Goal: Task Accomplishment & Management: Complete application form

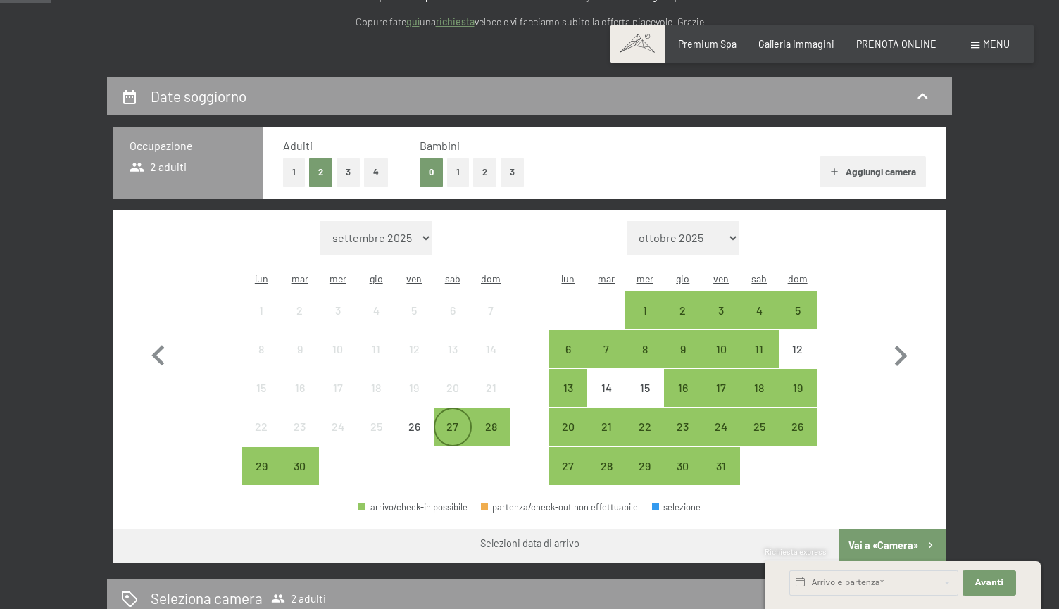
click at [457, 421] on div "27" at bounding box center [452, 438] width 35 height 35
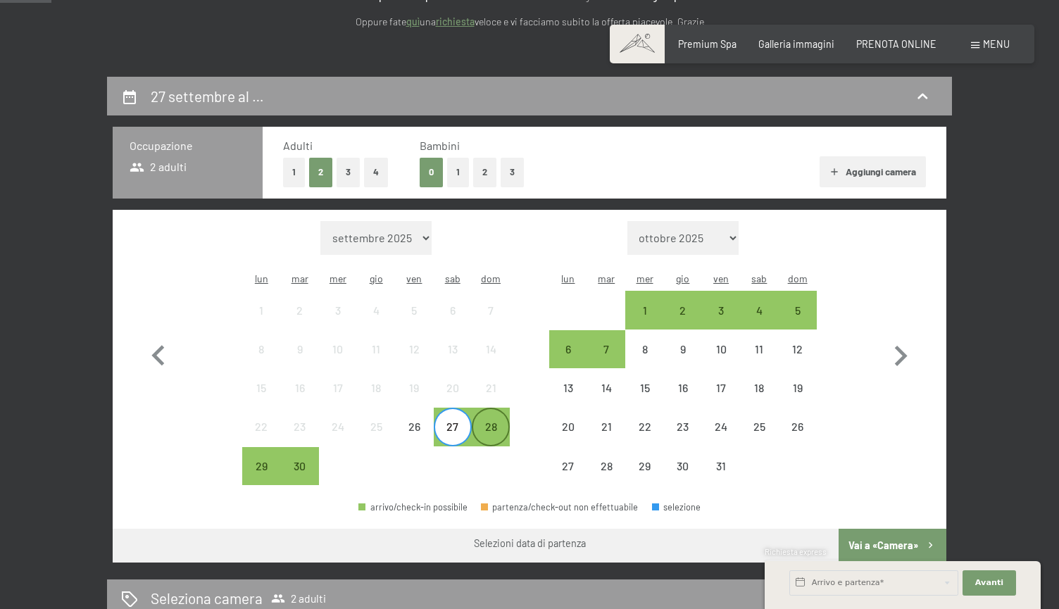
click at [495, 421] on div "28" at bounding box center [490, 438] width 35 height 35
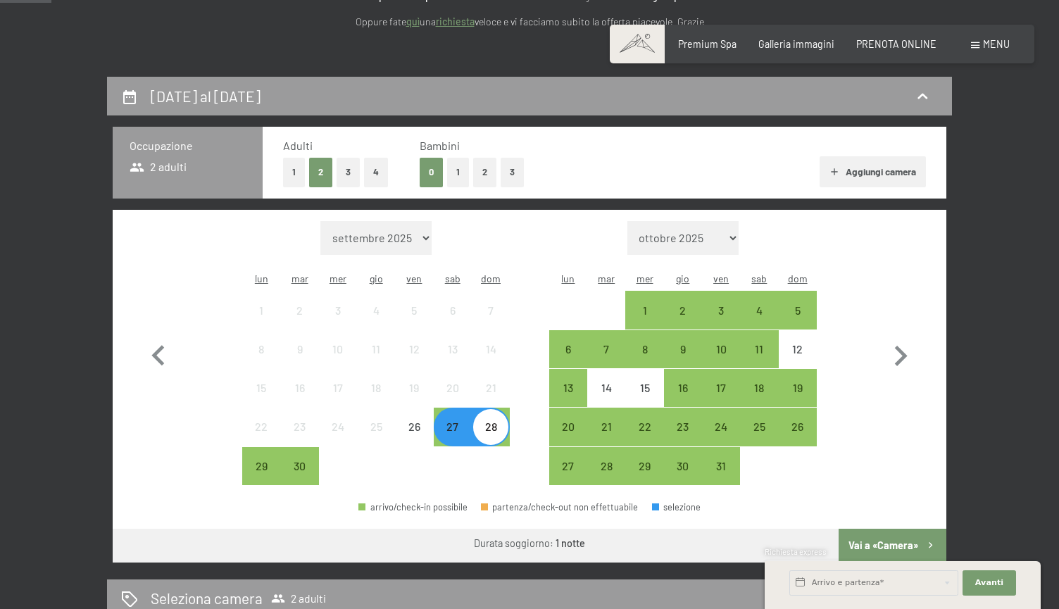
click at [864, 529] on button "Vai a «Camera»" at bounding box center [893, 546] width 108 height 34
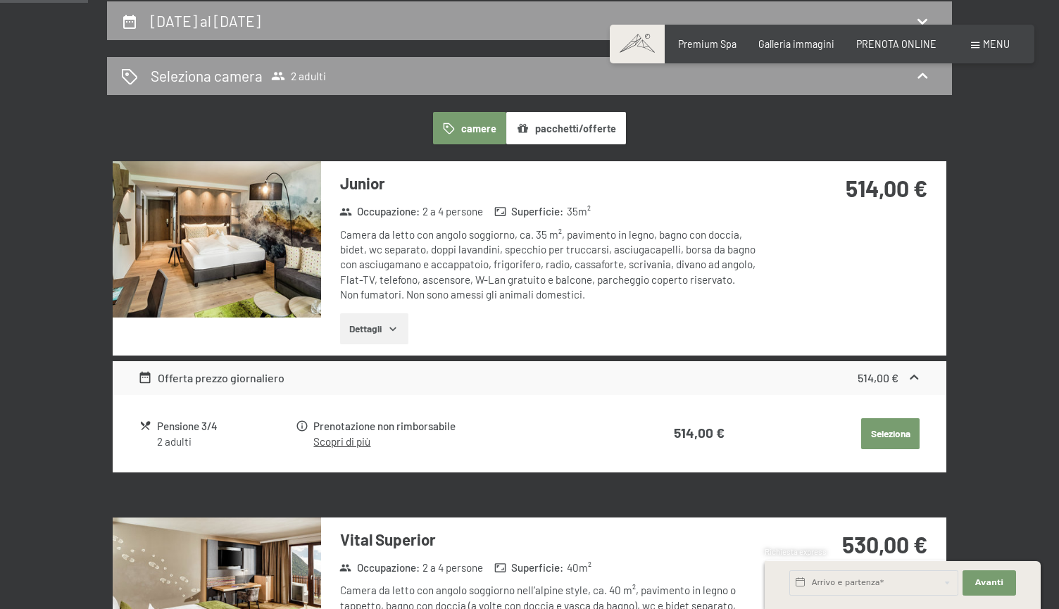
scroll to position [347, 0]
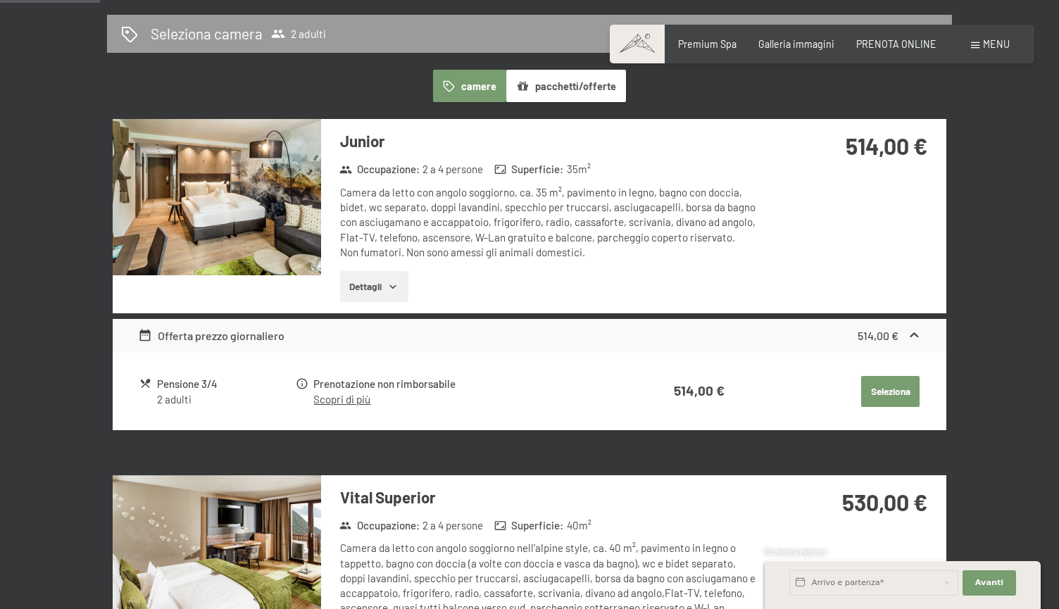
click at [895, 386] on button "Seleziona" at bounding box center [890, 391] width 58 height 31
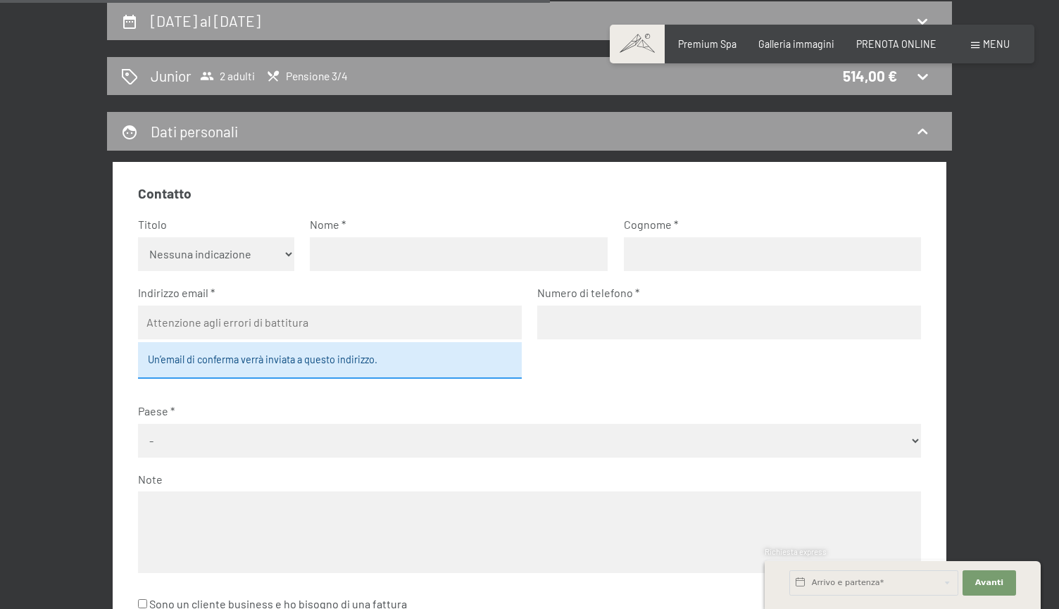
select select "m"
type input "a"
type input "Taras"
type input "Arefiev"
type input "aref.taras@gmail.com"
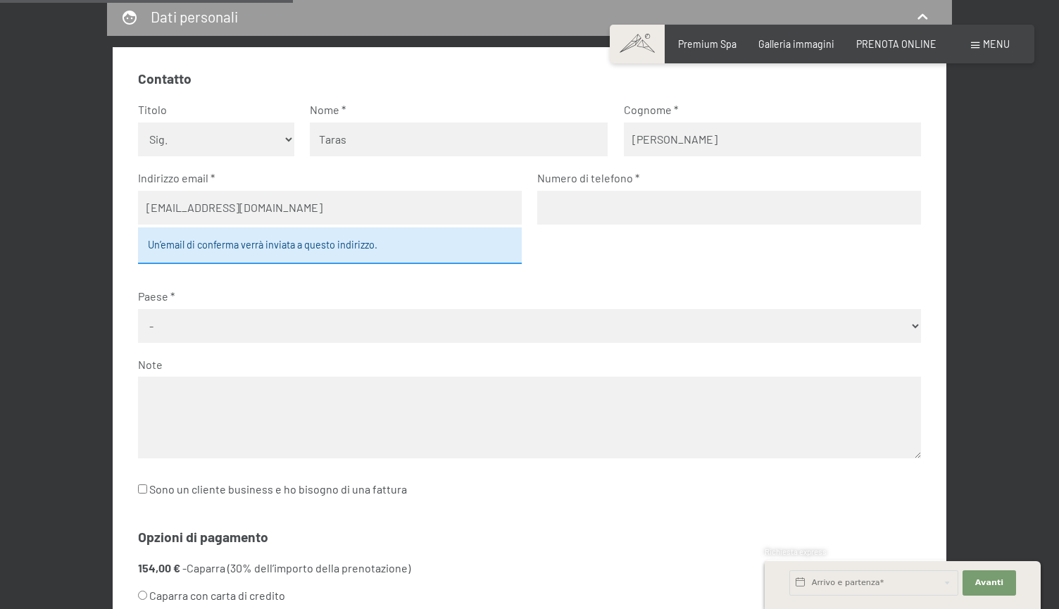
scroll to position [421, 0]
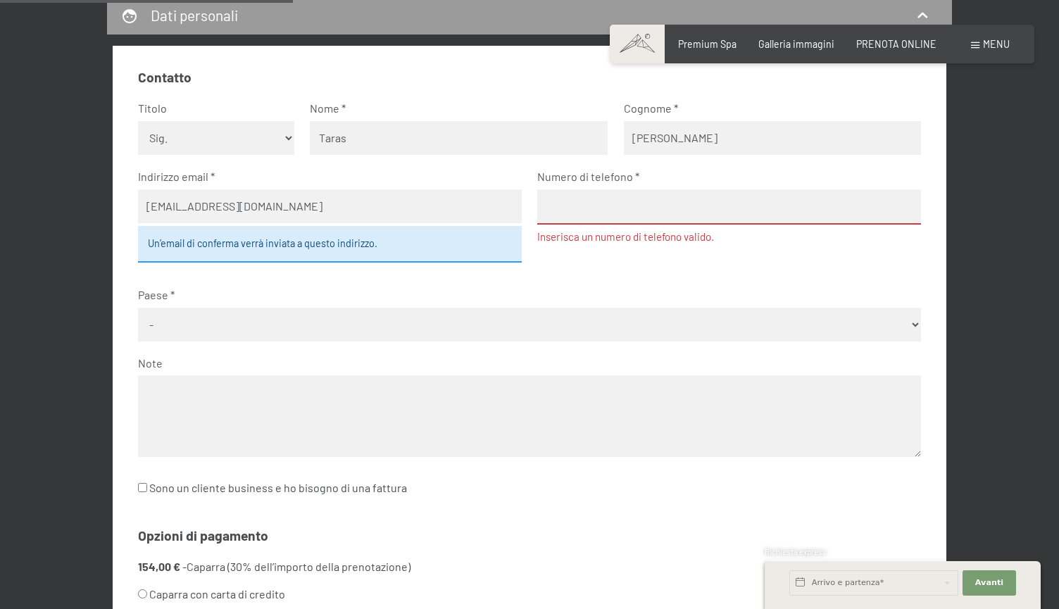
select select "UKR"
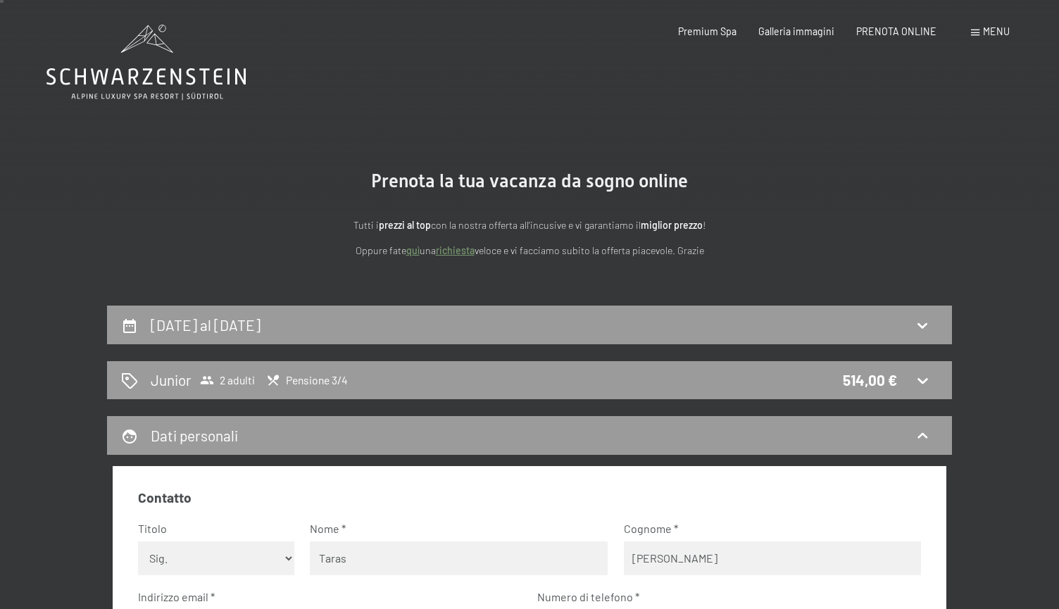
scroll to position [0, 0]
click at [883, 38] on div "Premium Spa Galleria immagini PRENOTA ONLINE" at bounding box center [797, 32] width 324 height 14
click at [888, 24] on span "PRENOTA ONLINE" at bounding box center [897, 29] width 80 height 12
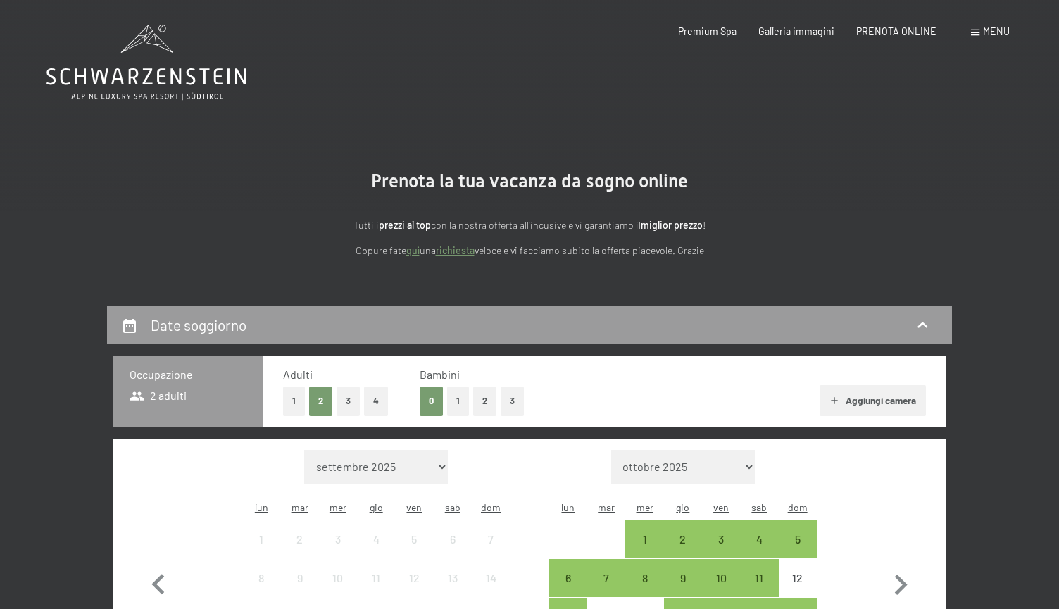
click at [988, 31] on span "Menu" at bounding box center [996, 31] width 27 height 12
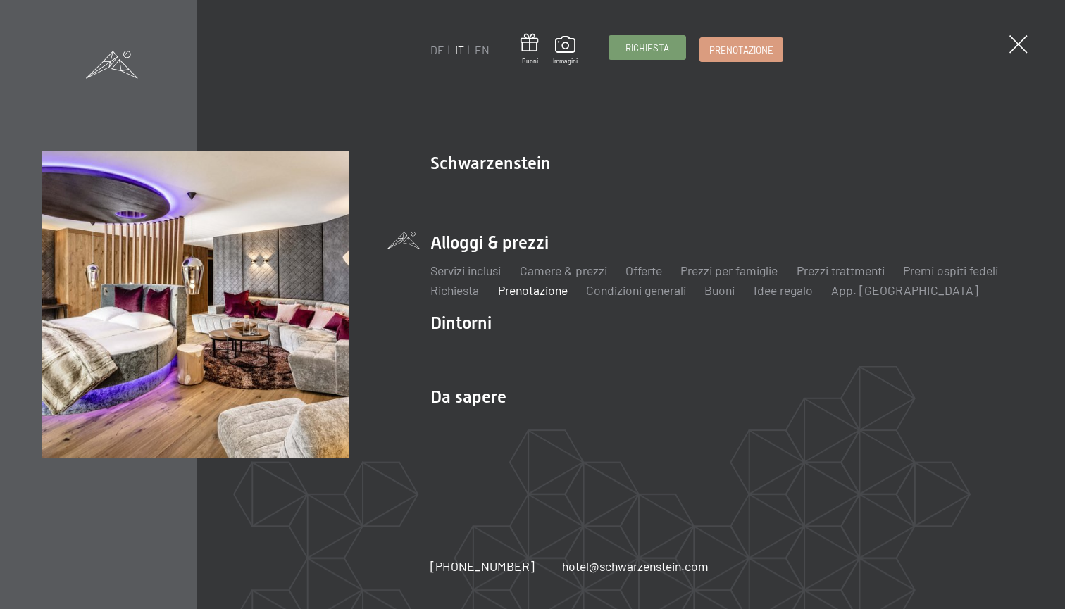
click at [660, 57] on link "Richiesta" at bounding box center [647, 47] width 76 height 23
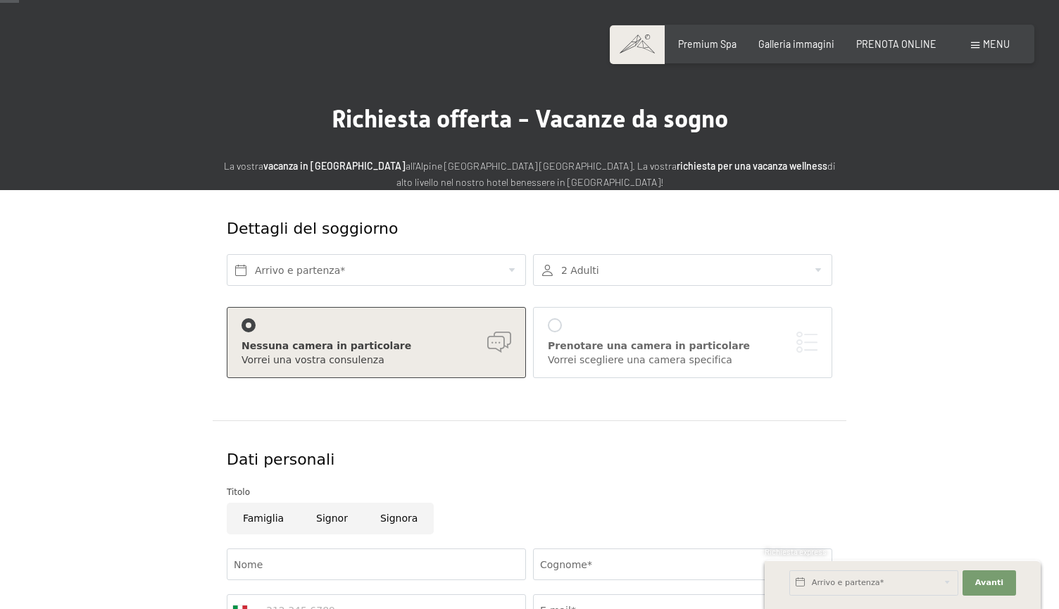
scroll to position [23, 0]
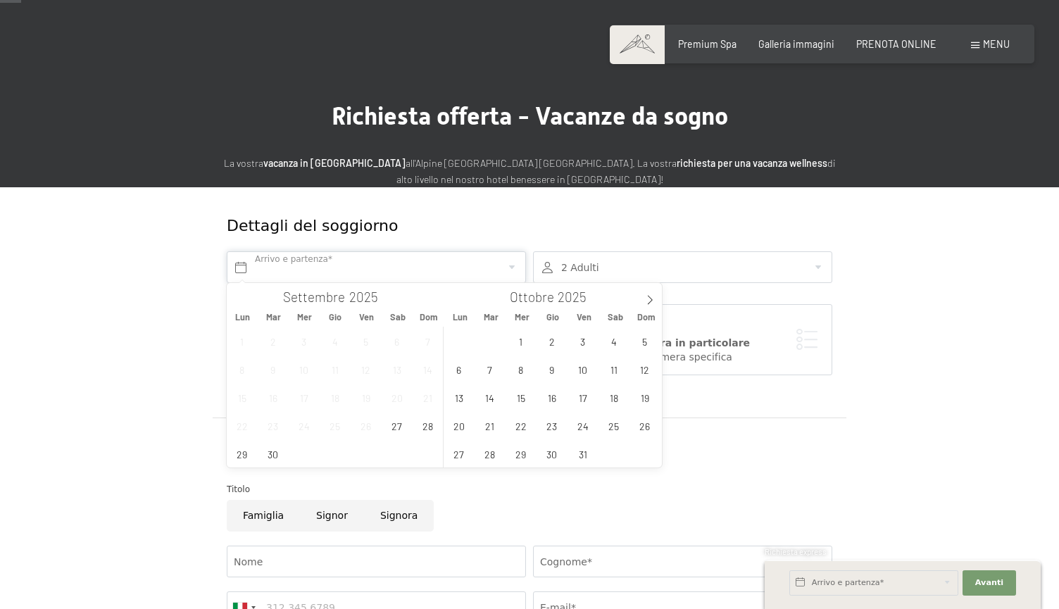
click at [416, 266] on input "text" at bounding box center [376, 267] width 299 height 32
click at [399, 430] on span "27" at bounding box center [396, 425] width 27 height 27
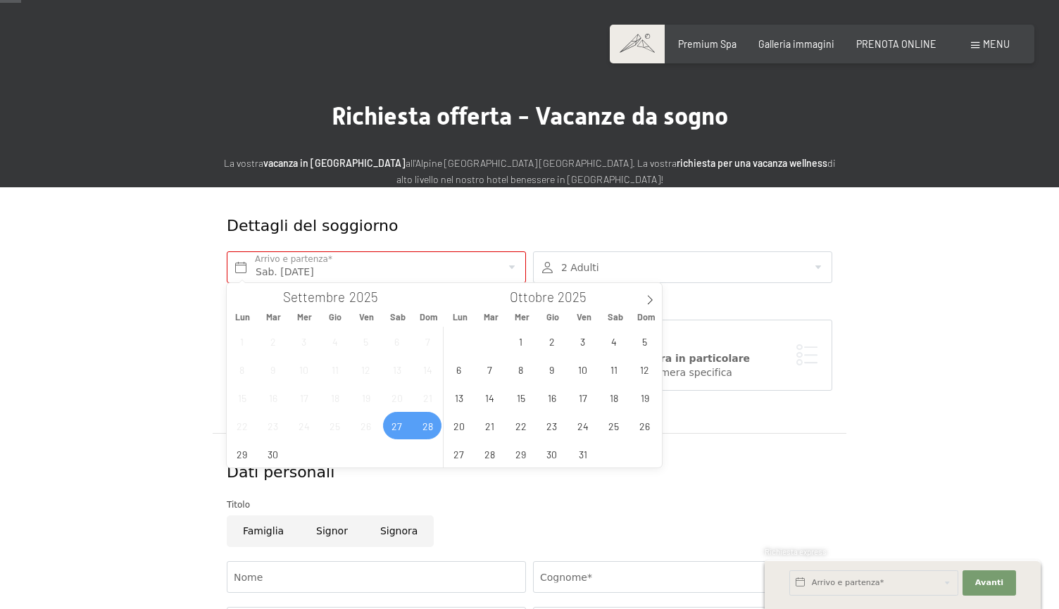
click at [423, 430] on span "28" at bounding box center [427, 425] width 27 height 27
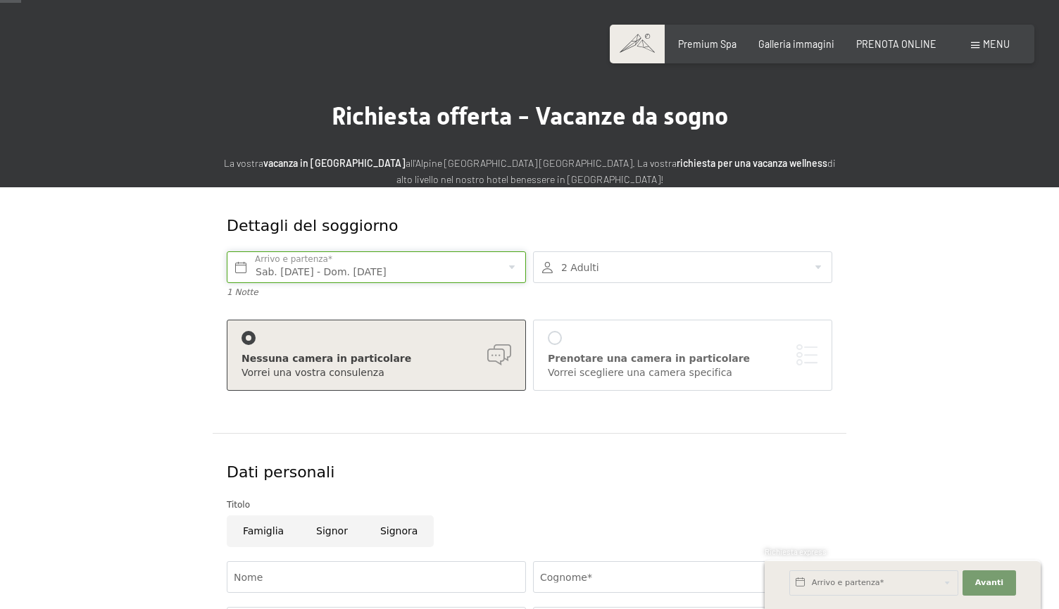
click at [461, 271] on input "Sab. 27/09/2025 - Dom. 28/09/2025" at bounding box center [376, 267] width 299 height 32
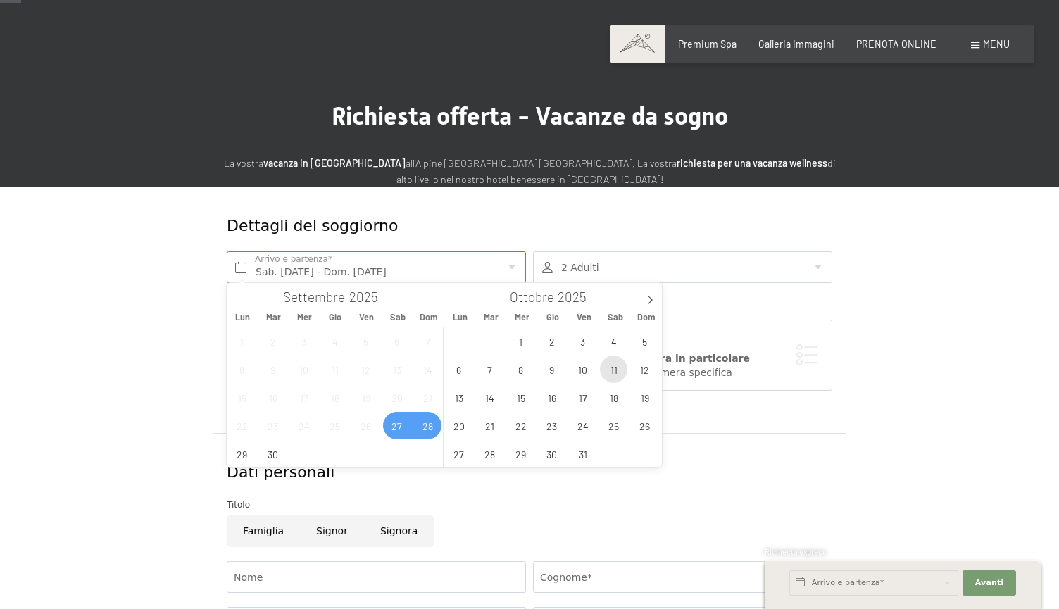
click at [611, 365] on span "11" at bounding box center [613, 369] width 27 height 27
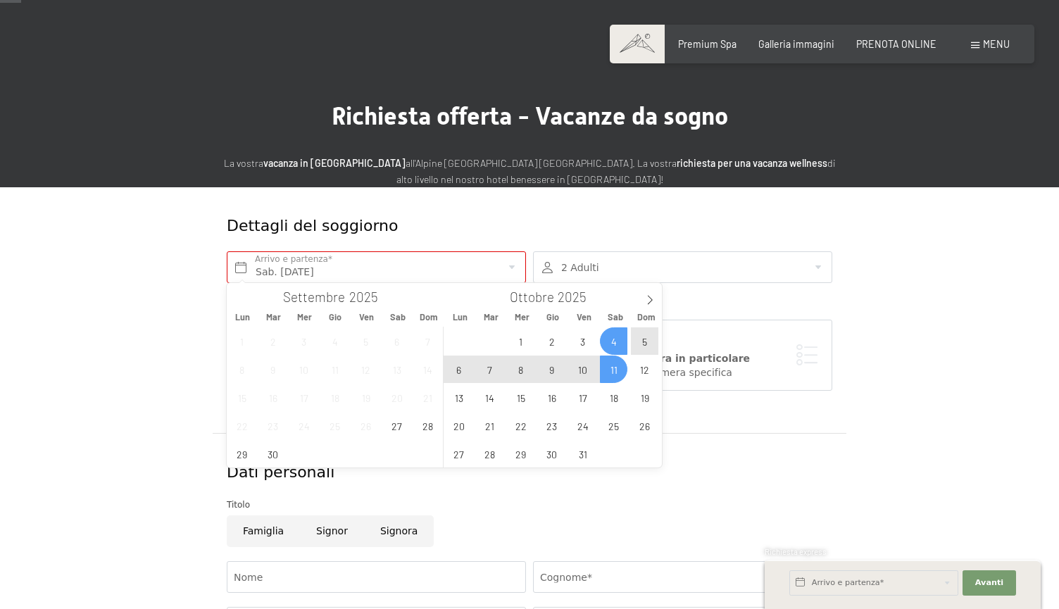
click at [613, 343] on span "4" at bounding box center [613, 341] width 27 height 27
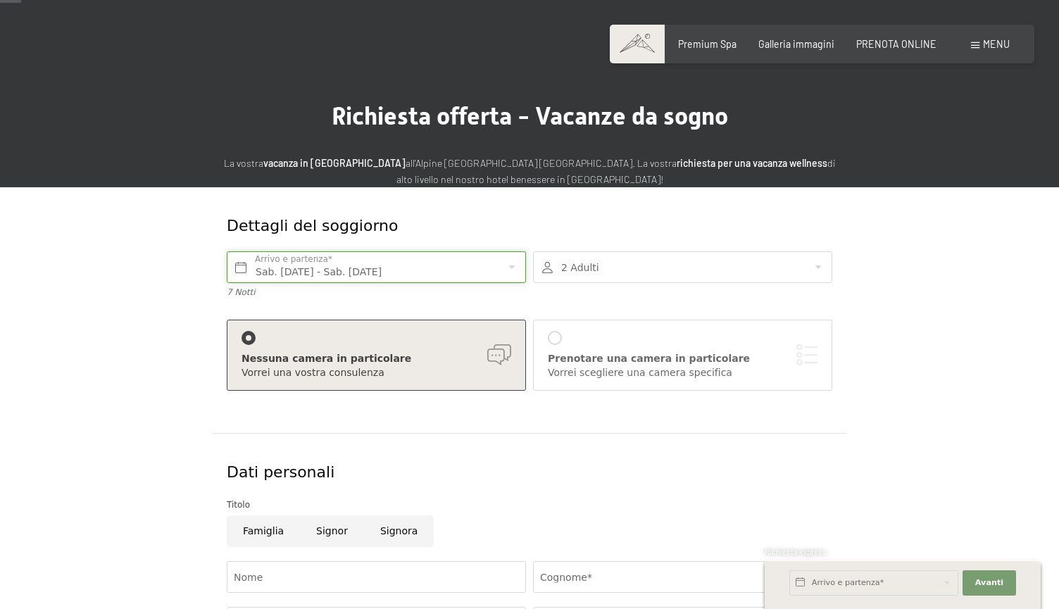
click at [494, 275] on input "Sab. 04/10/2025 - Sab. 11/10/2025" at bounding box center [376, 267] width 299 height 32
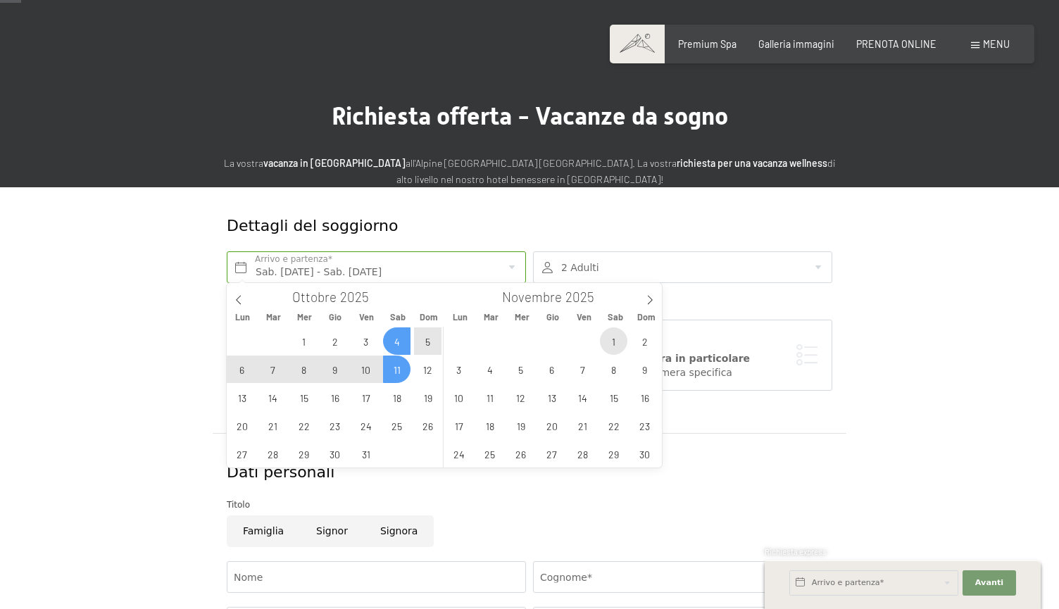
click at [604, 340] on span "1" at bounding box center [613, 341] width 27 height 27
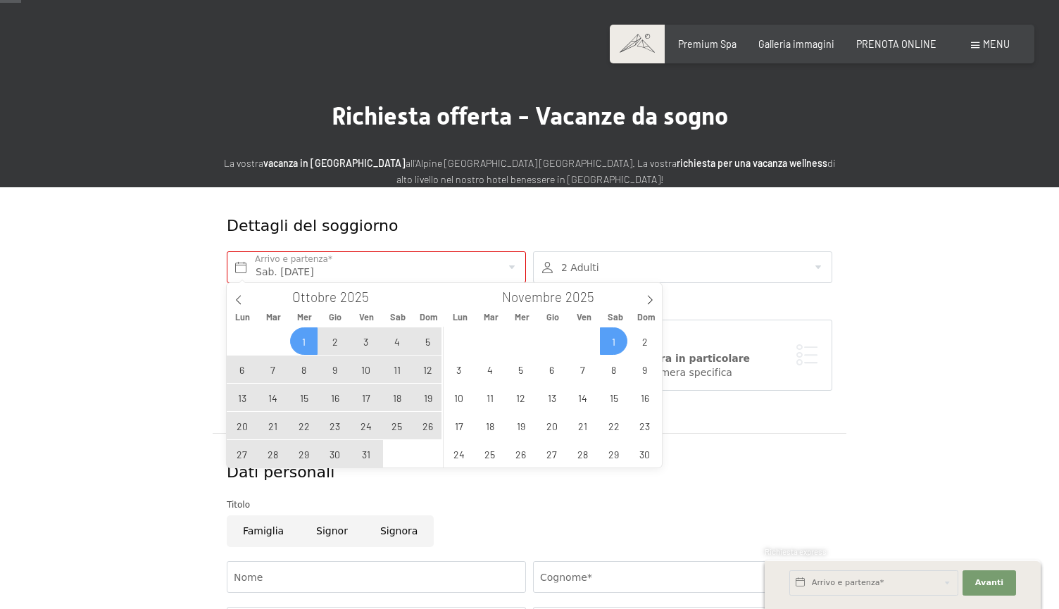
click at [302, 341] on span "1" at bounding box center [303, 341] width 27 height 27
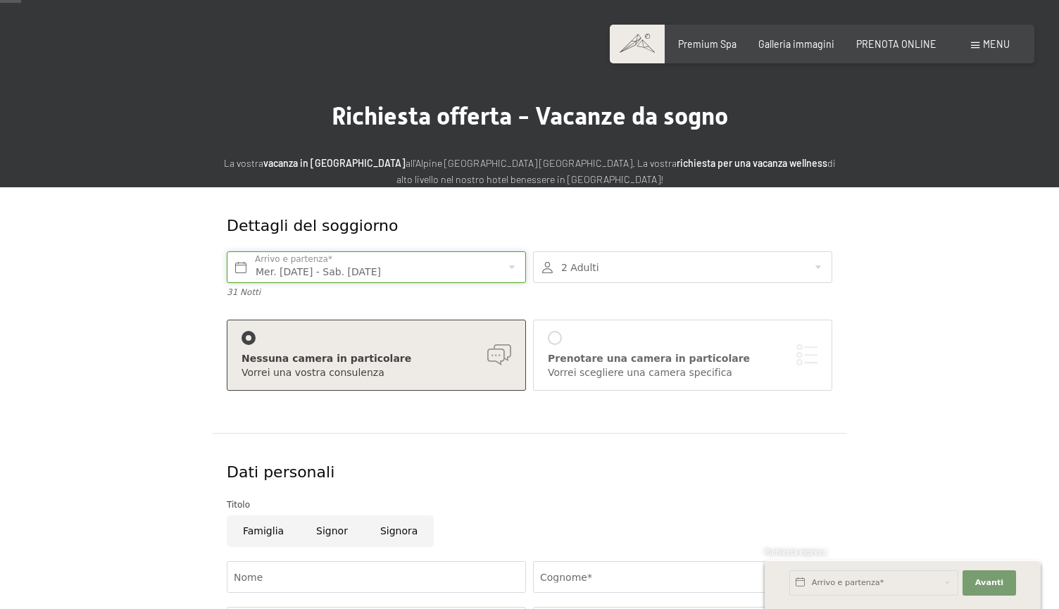
click at [382, 270] on input "Mer. 01/10/2025 - Sab. 01/11/2025" at bounding box center [376, 267] width 299 height 32
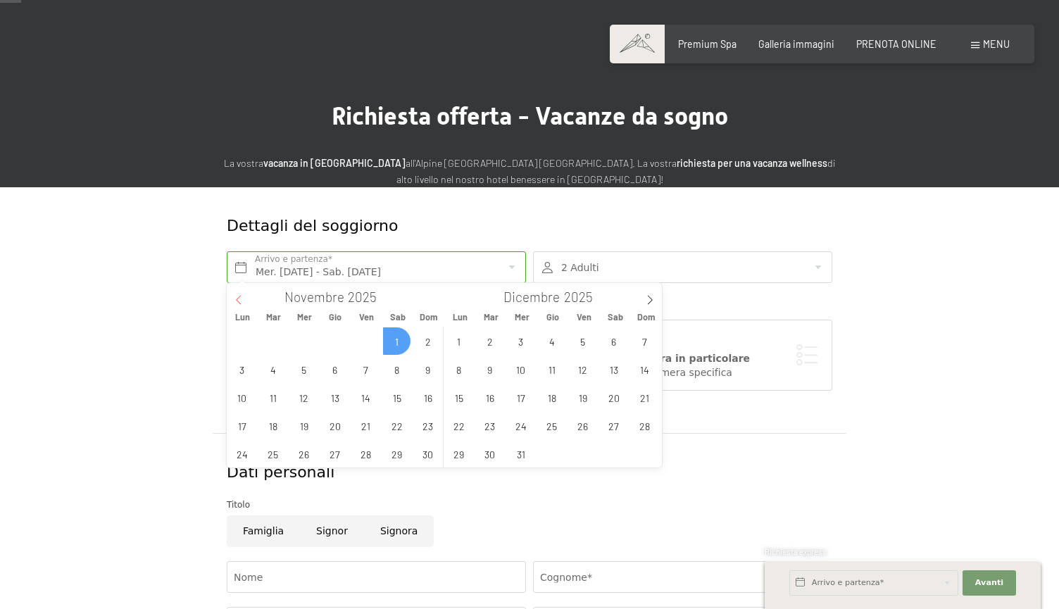
click at [247, 297] on span at bounding box center [239, 295] width 24 height 24
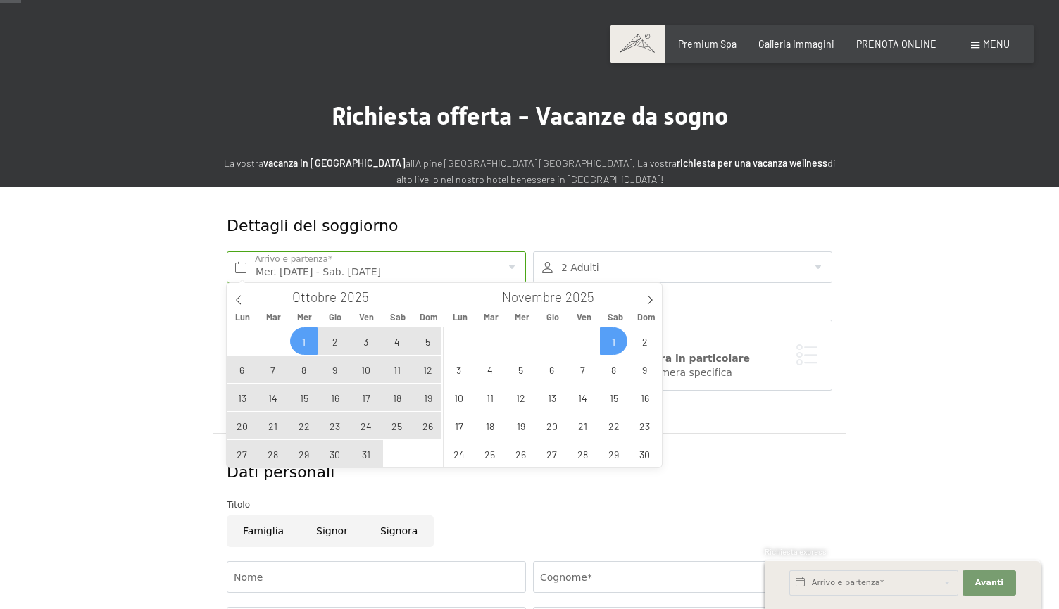
click at [620, 341] on span "1" at bounding box center [613, 341] width 27 height 27
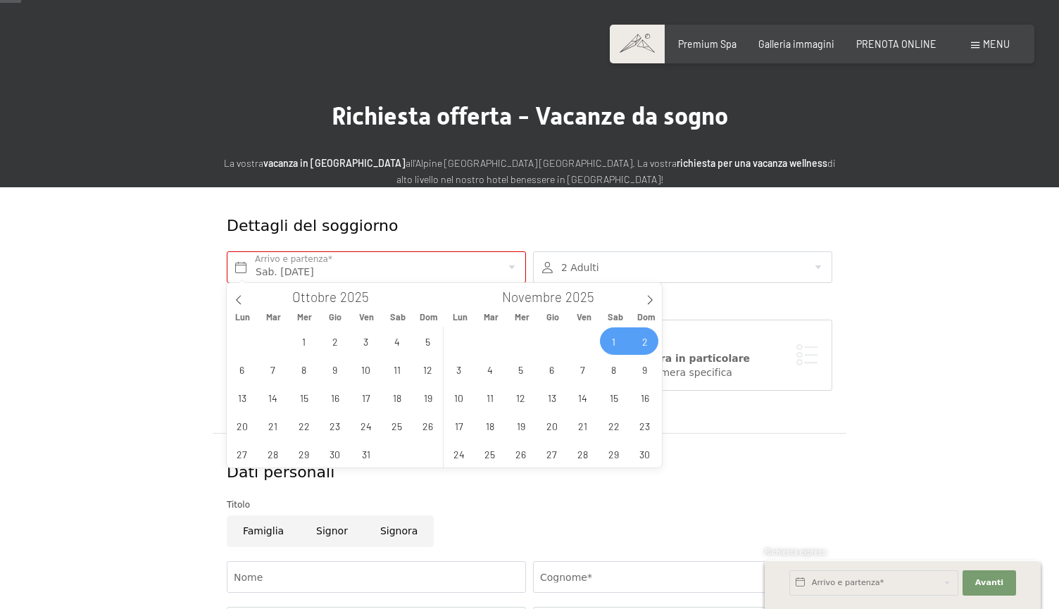
click at [639, 342] on span "2" at bounding box center [644, 341] width 27 height 27
type input "Sab. 01/11/2025 - Dom. 02/11/2025"
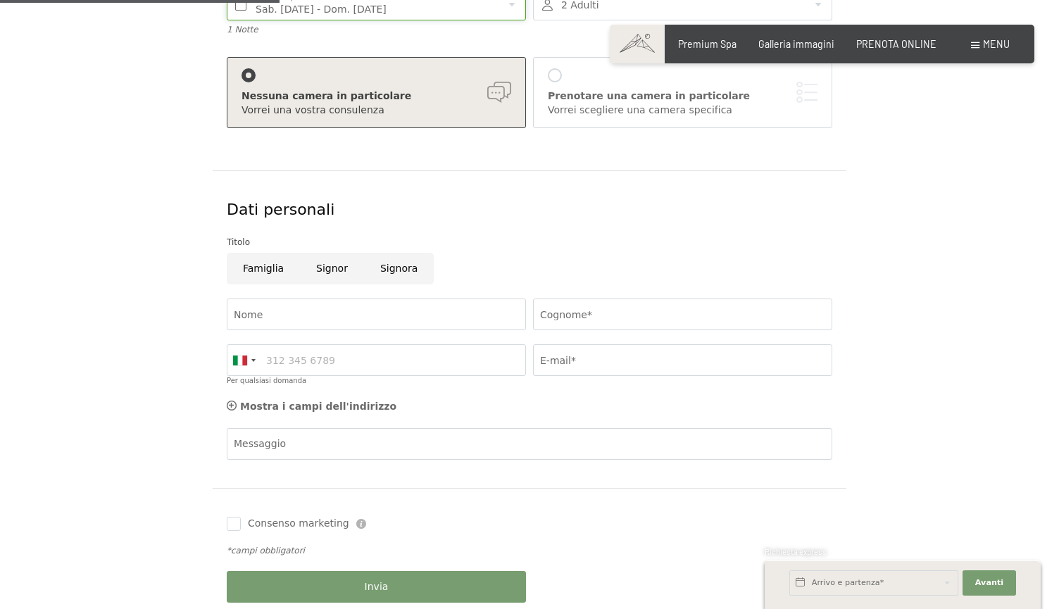
scroll to position [299, 0]
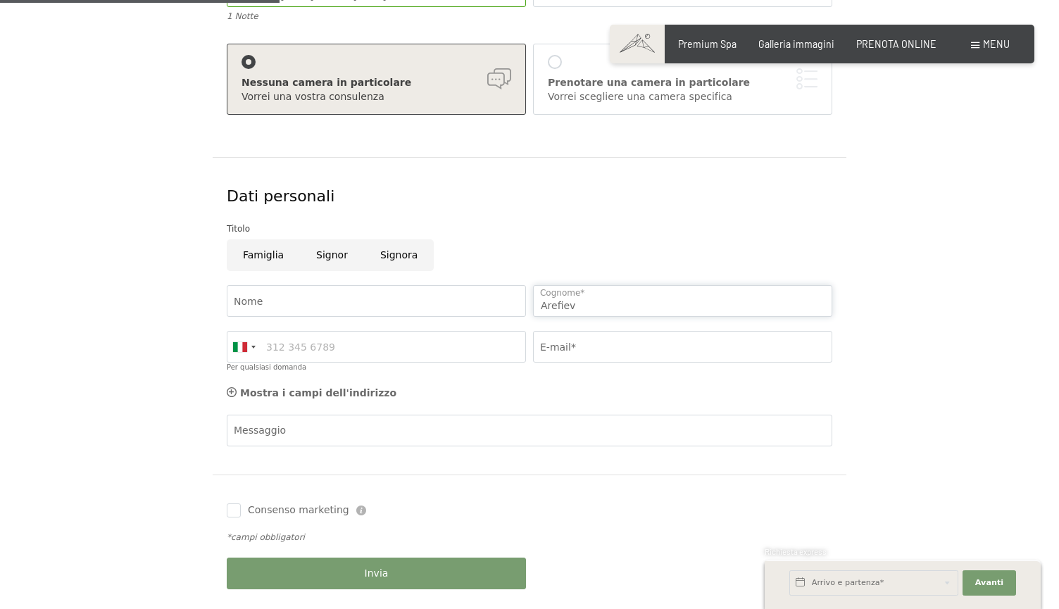
type input "Arefiev"
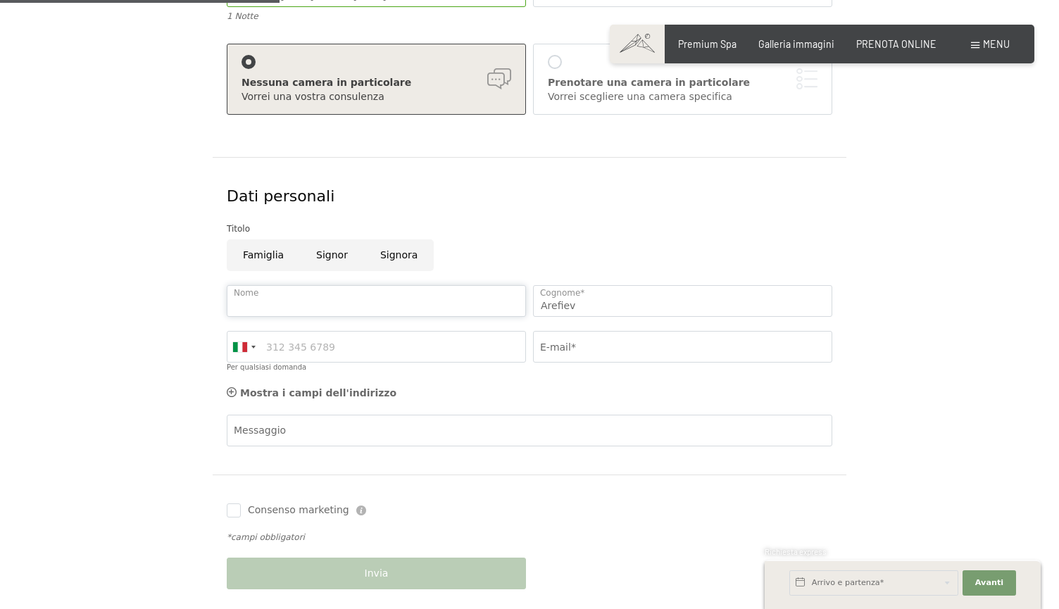
click at [439, 296] on input "Nome" at bounding box center [376, 301] width 299 height 32
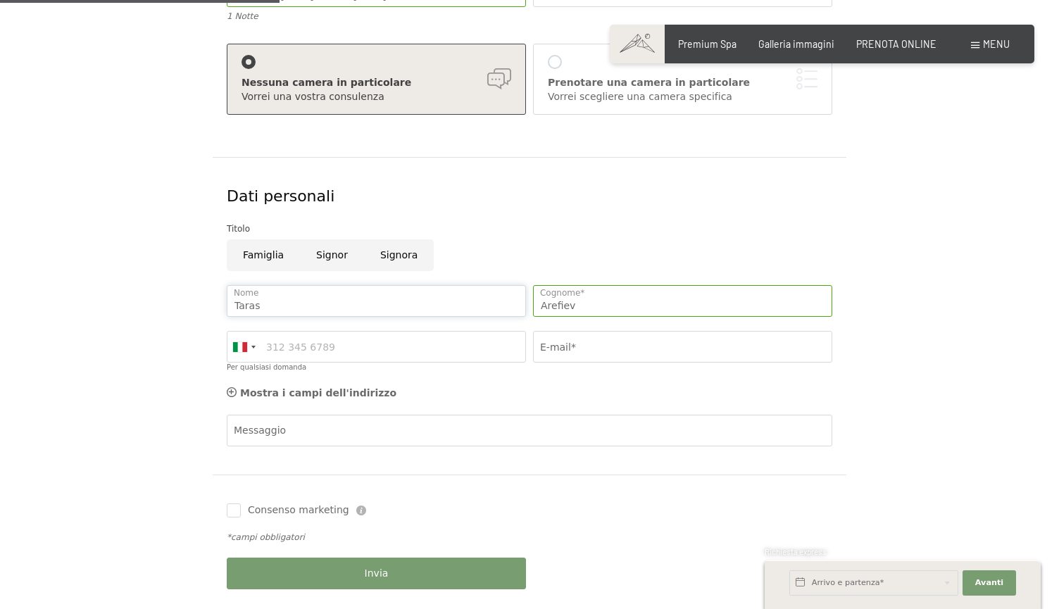
type input "Taras"
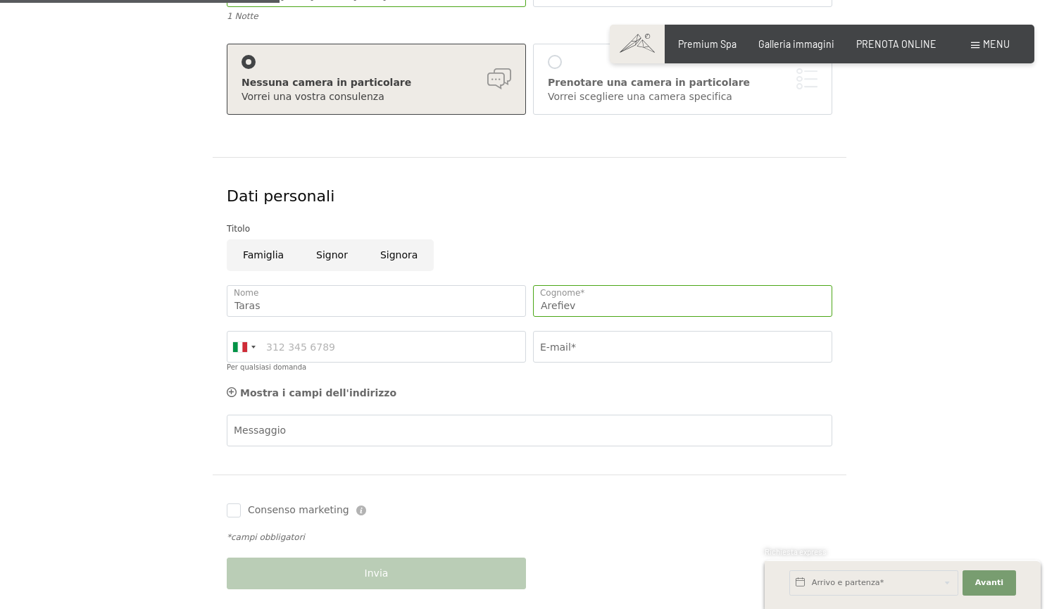
click at [326, 251] on input "Signor" at bounding box center [332, 255] width 64 height 32
radio input "true"
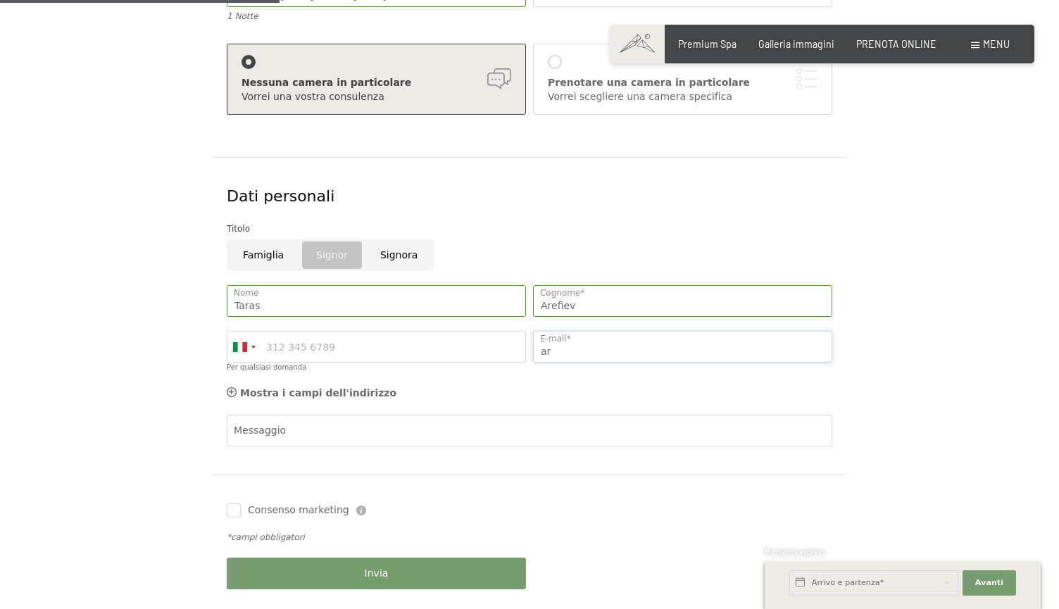
type input "a"
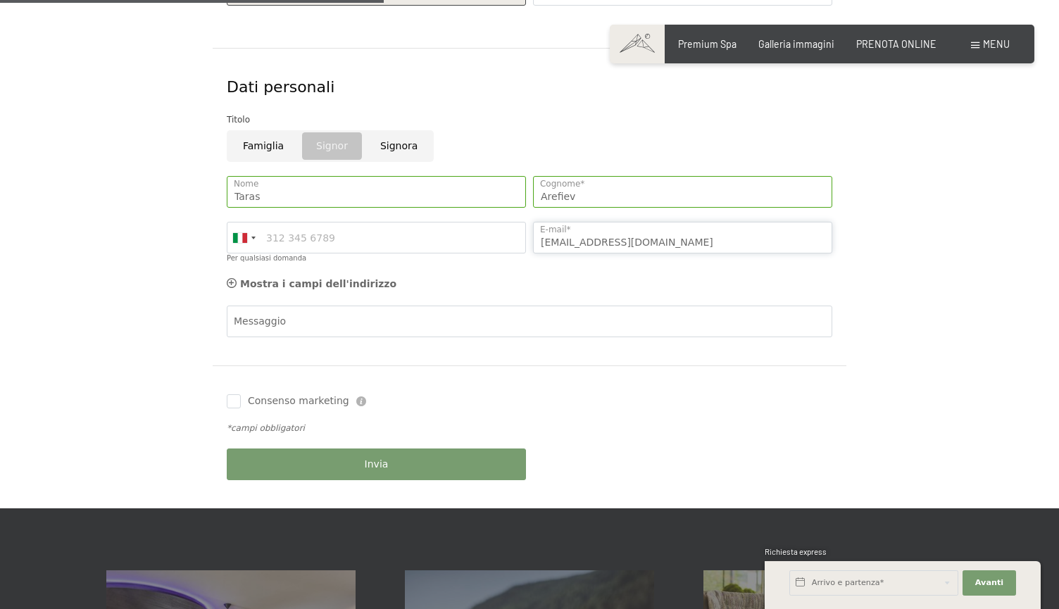
scroll to position [410, 0]
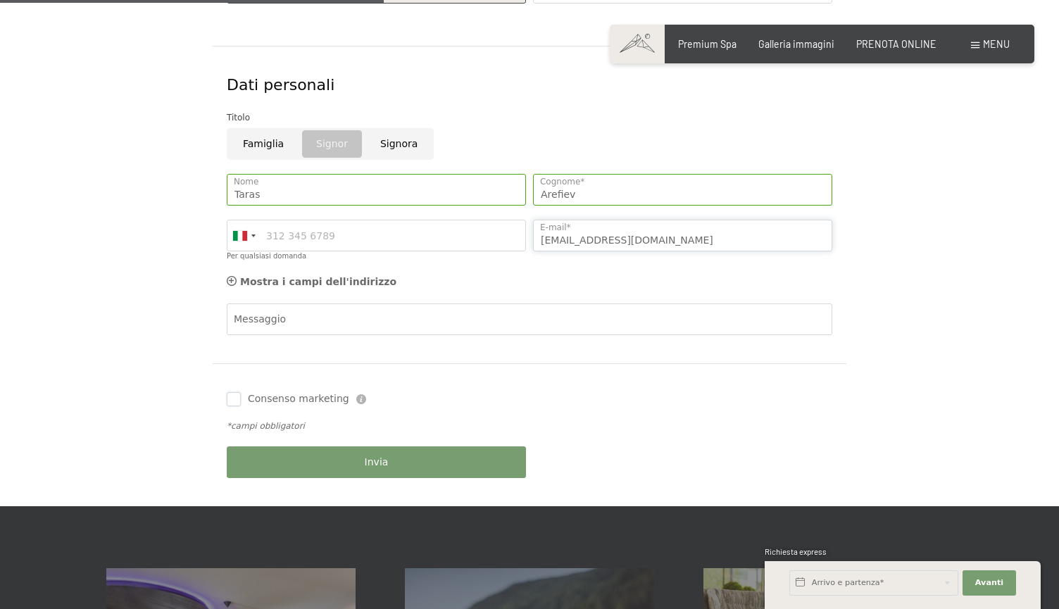
type input "taras14032002@gmail.com"
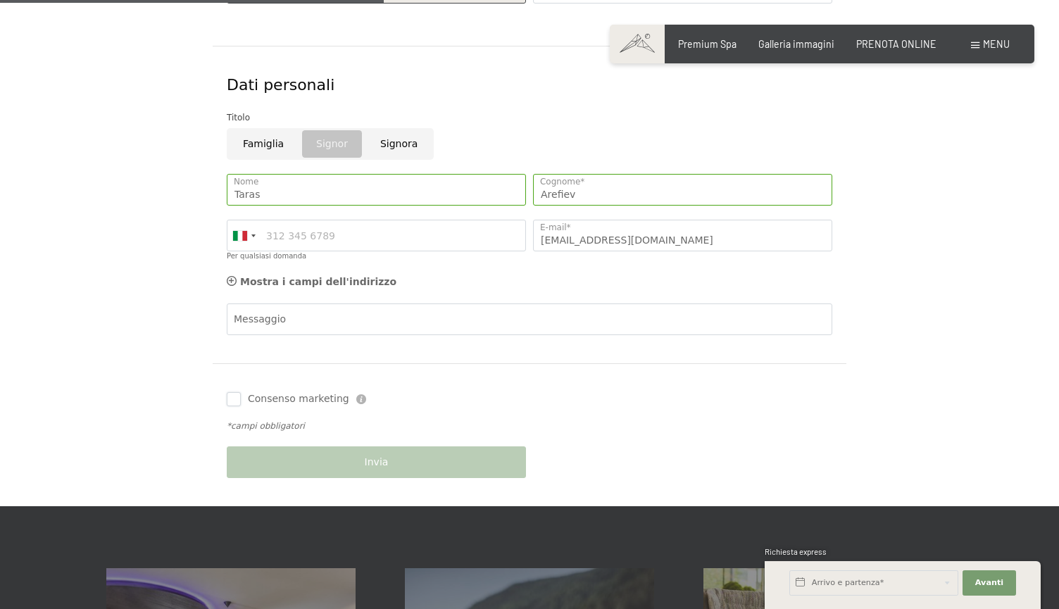
click at [239, 396] on input "Consenso marketing" at bounding box center [234, 399] width 14 height 14
checkbox input "true"
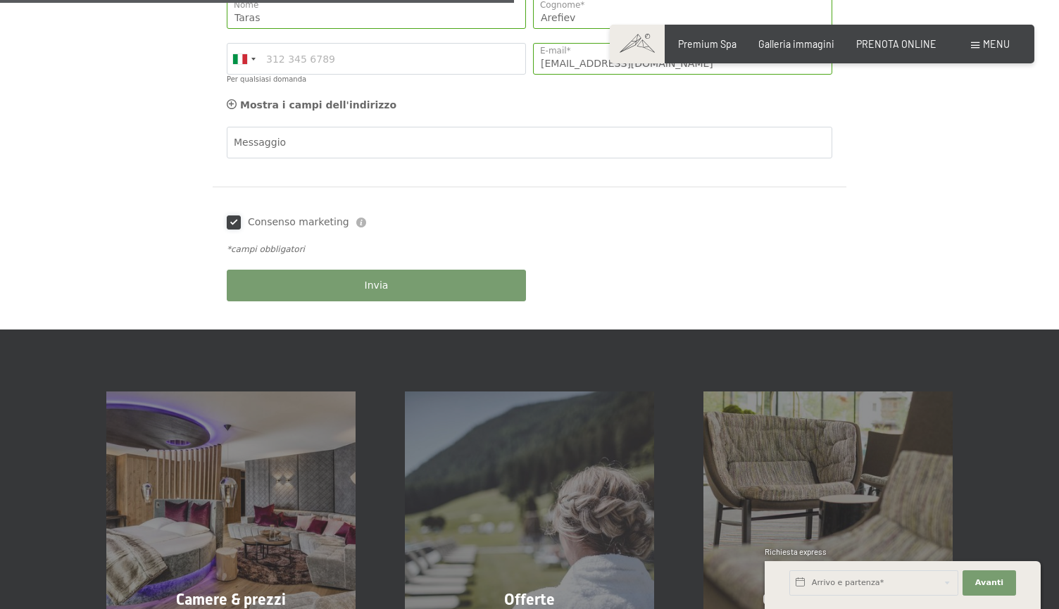
scroll to position [588, 0]
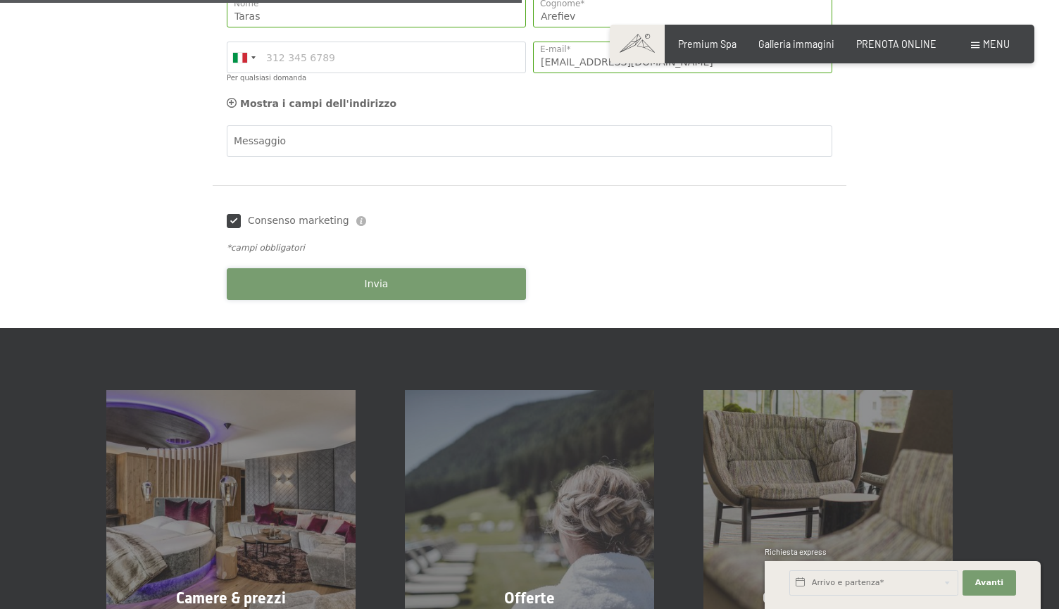
click at [404, 279] on button "Invia" at bounding box center [376, 284] width 299 height 32
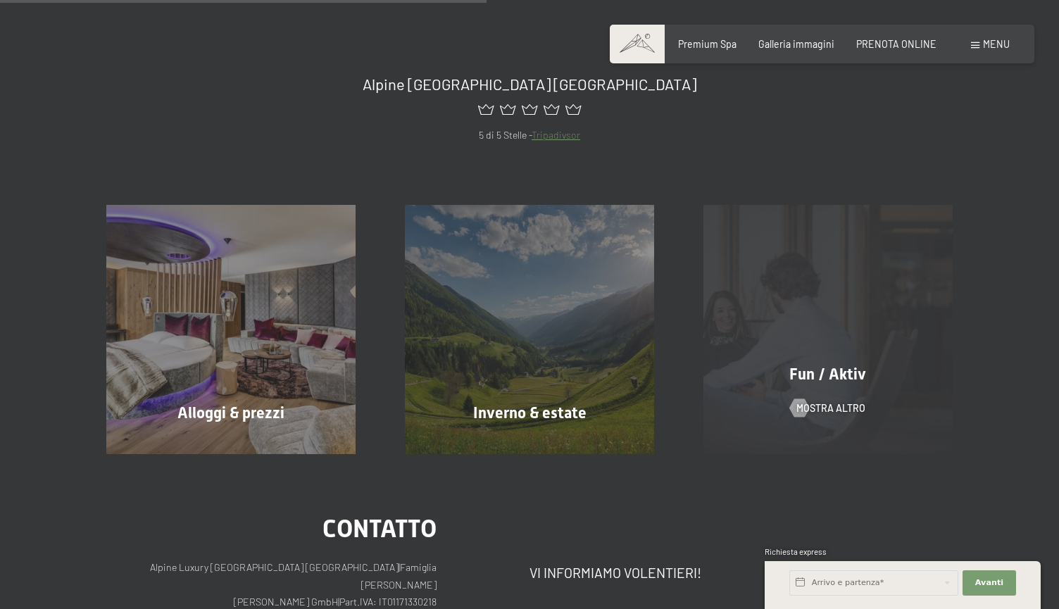
scroll to position [434, 0]
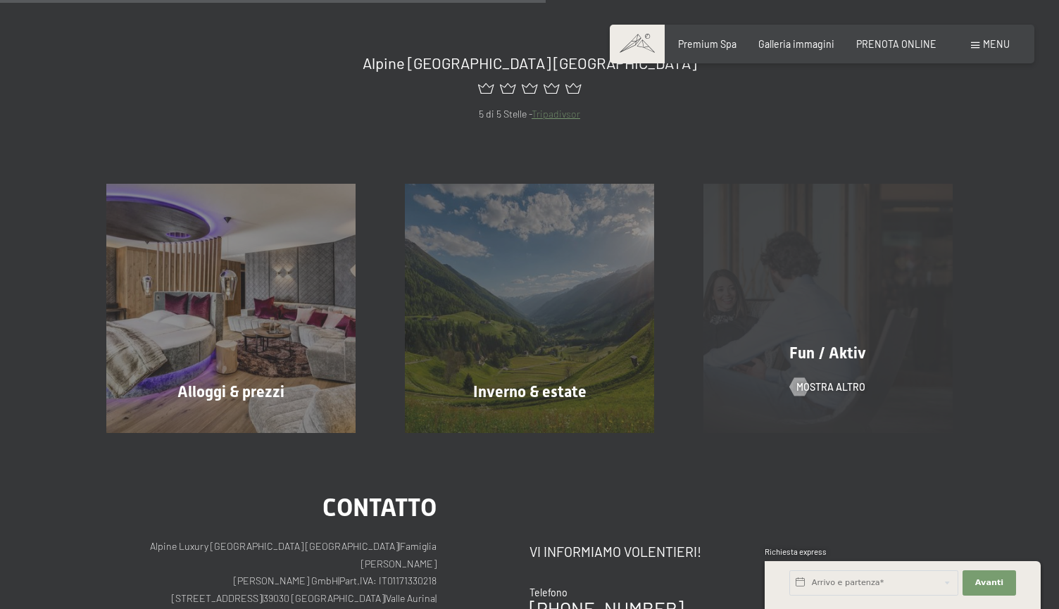
click at [805, 351] on span "Fun / Aktiv" at bounding box center [828, 353] width 77 height 18
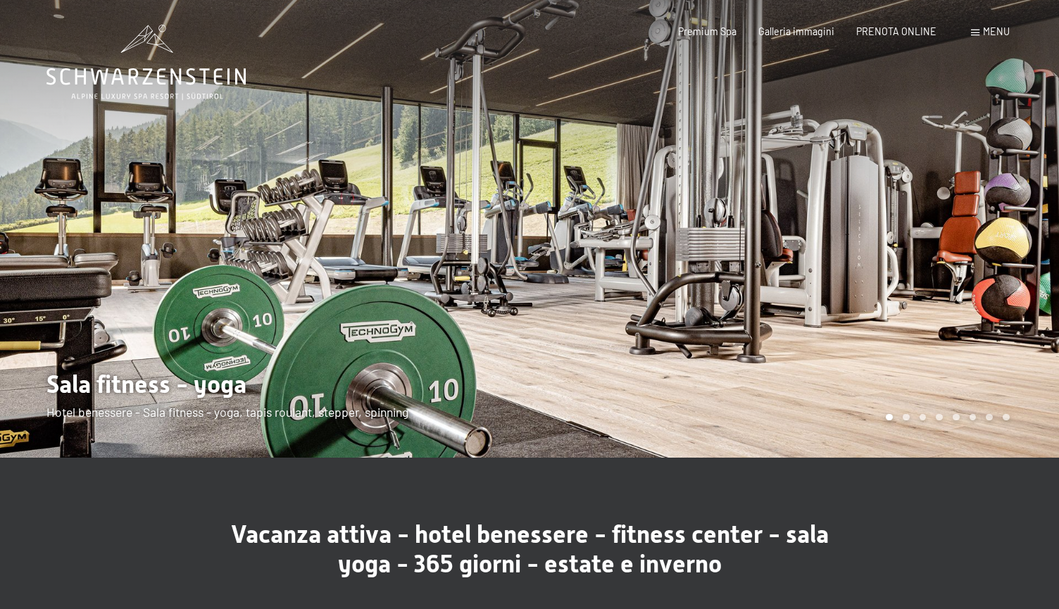
click at [783, 345] on div at bounding box center [795, 229] width 530 height 458
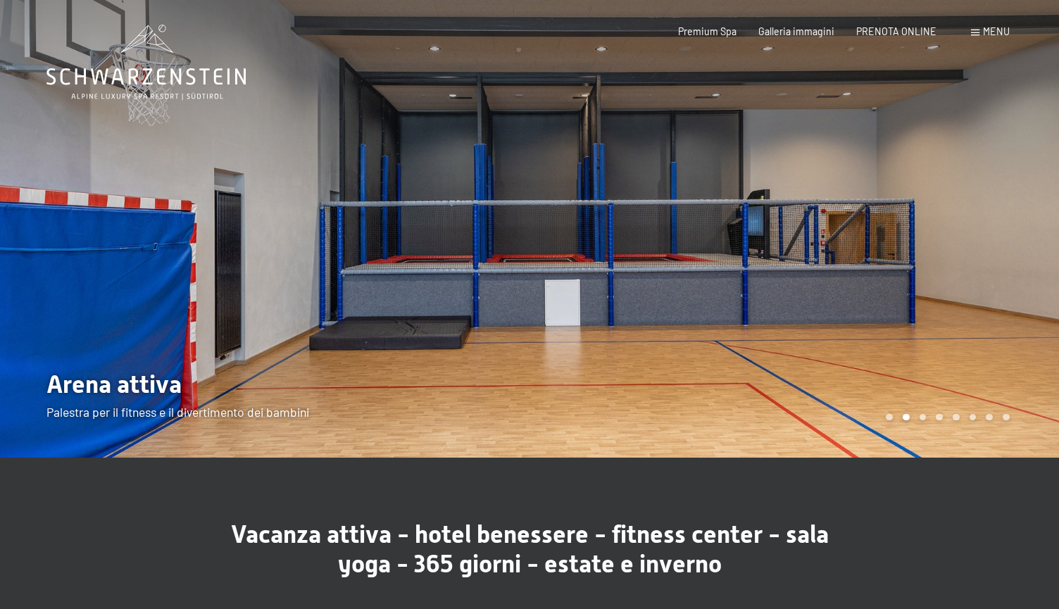
click at [875, 270] on div at bounding box center [795, 229] width 530 height 458
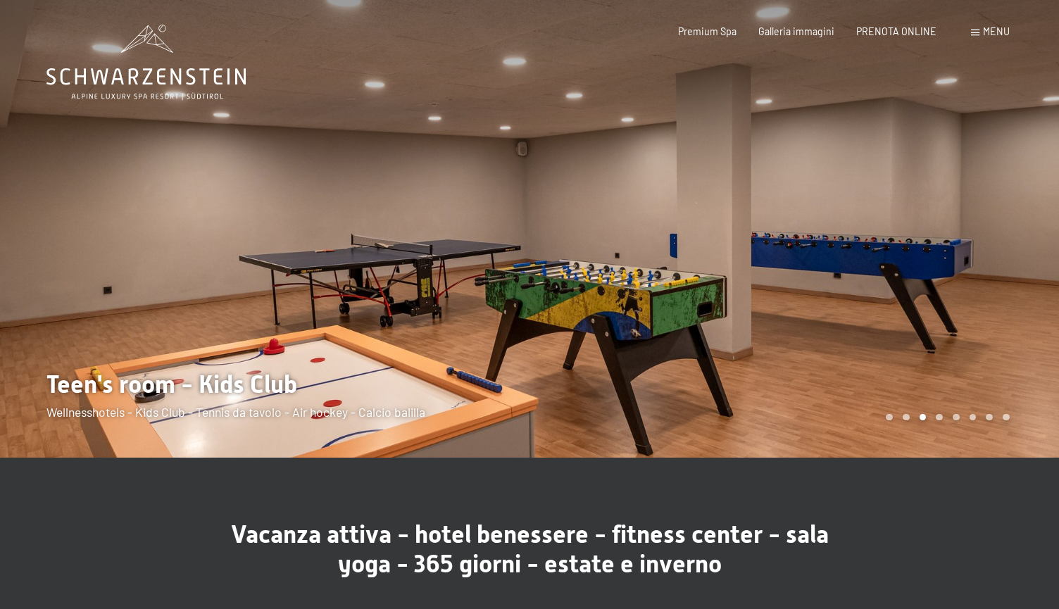
click at [876, 270] on div at bounding box center [795, 229] width 530 height 458
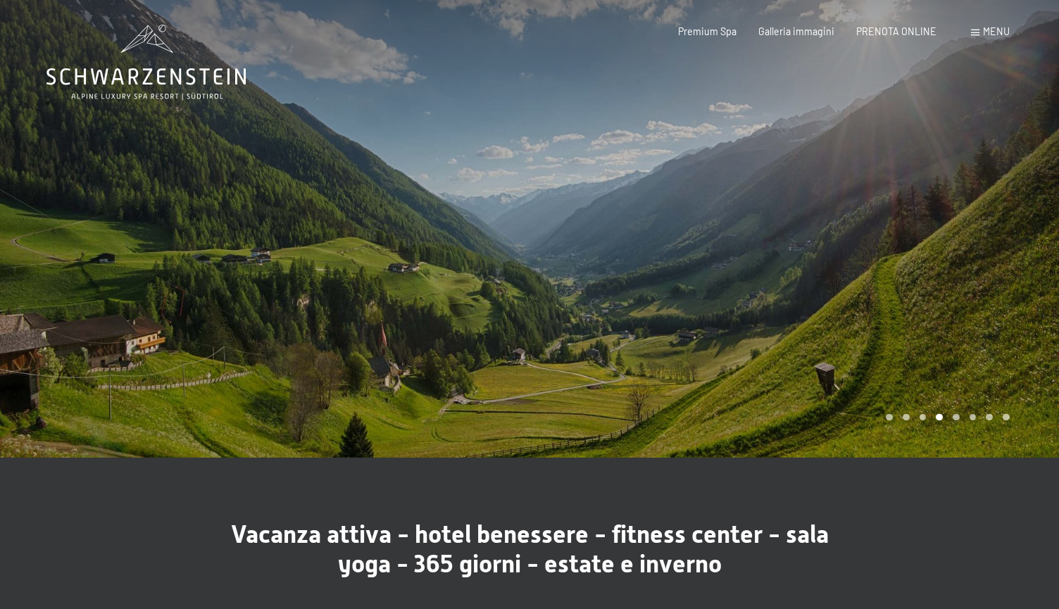
click at [876, 270] on div at bounding box center [795, 229] width 530 height 458
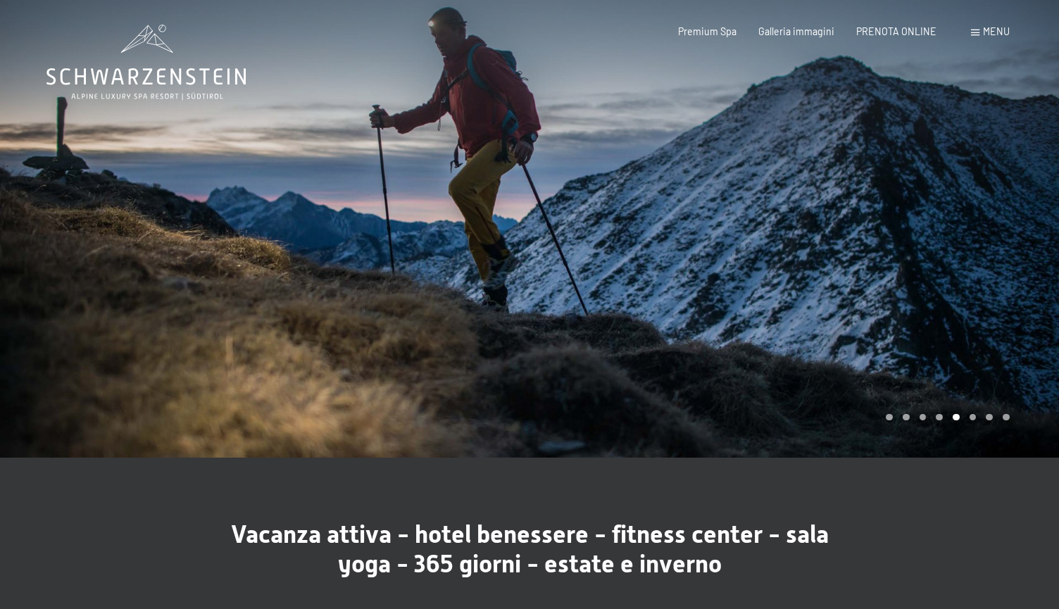
click at [876, 270] on div at bounding box center [795, 229] width 530 height 458
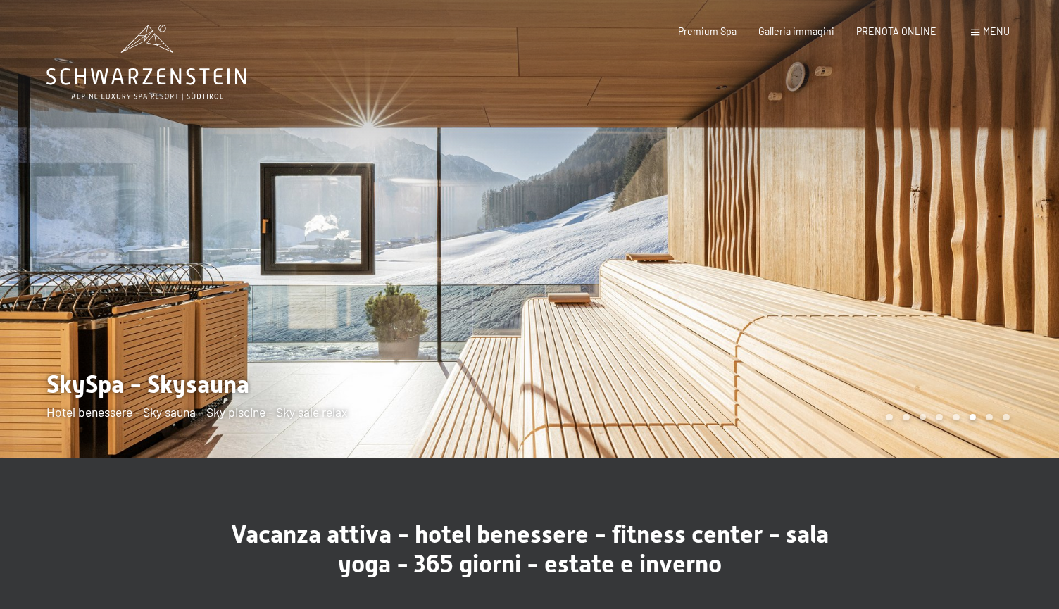
click at [876, 269] on div at bounding box center [795, 229] width 530 height 458
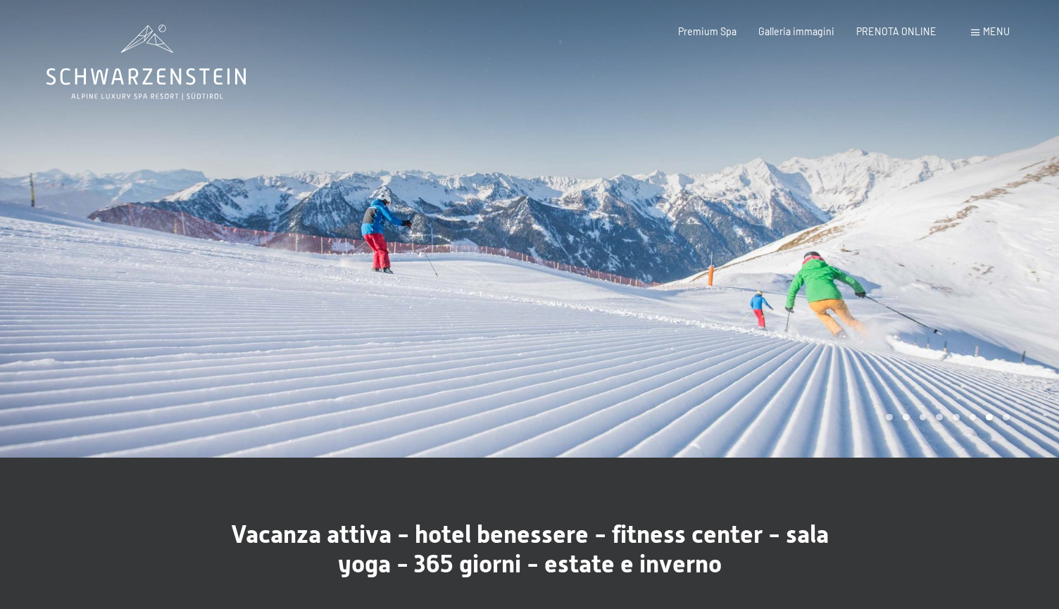
click at [876, 269] on div at bounding box center [795, 229] width 530 height 458
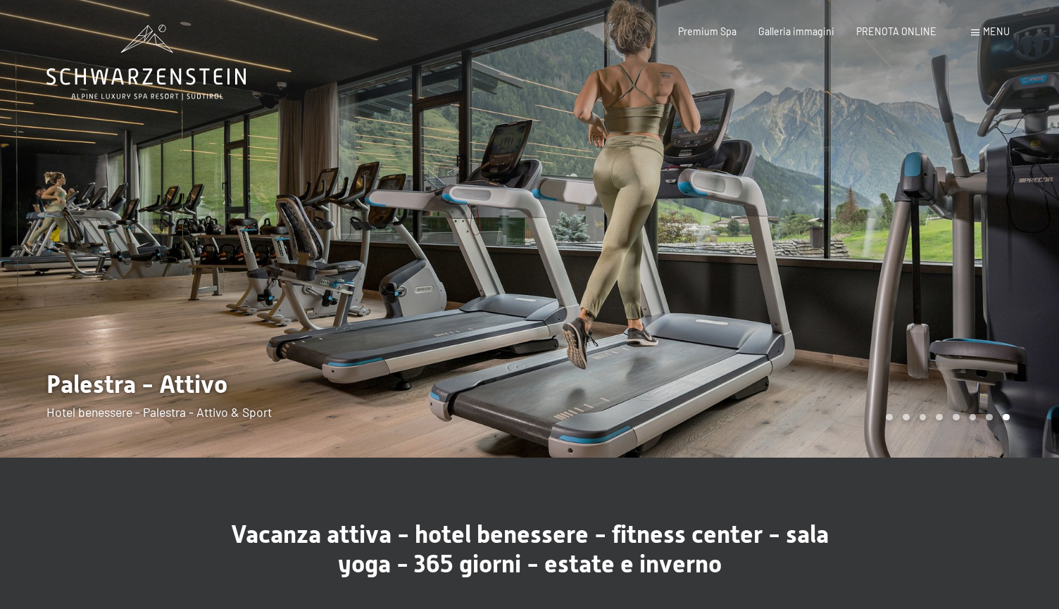
click at [876, 269] on div at bounding box center [795, 229] width 530 height 458
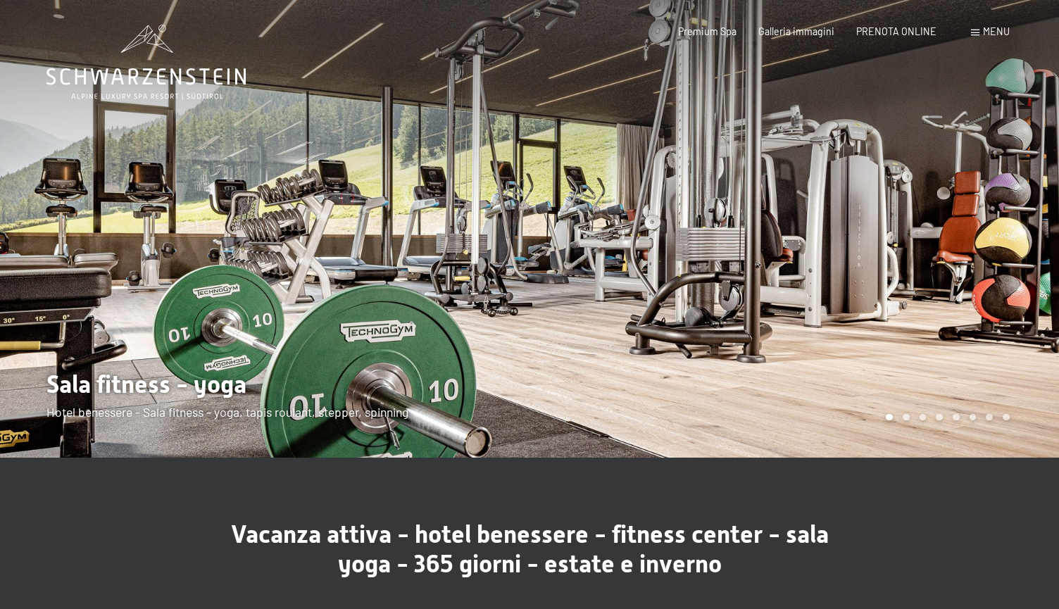
click at [876, 269] on div at bounding box center [795, 229] width 530 height 458
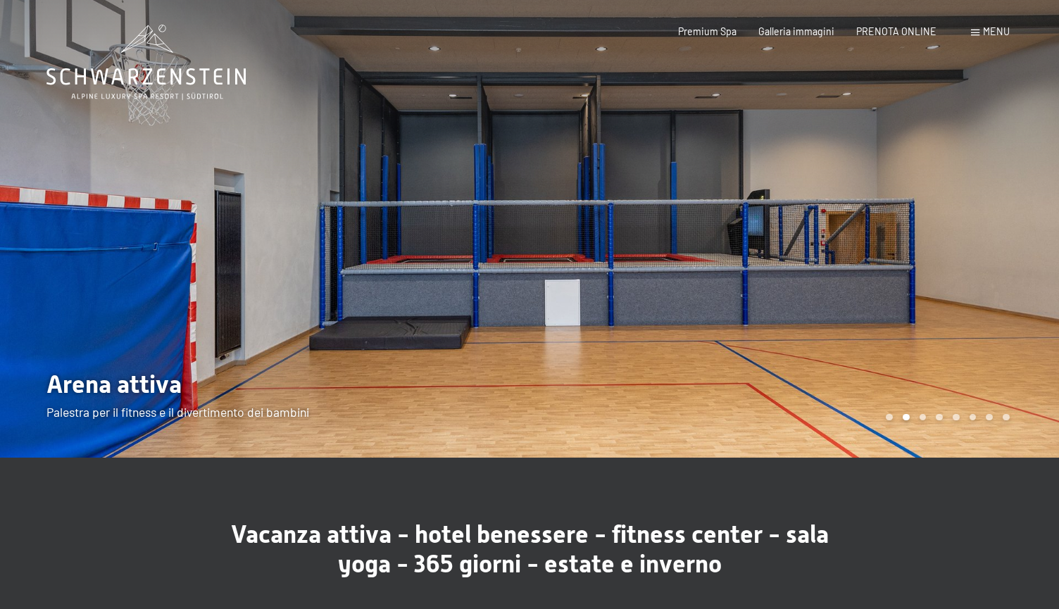
click at [980, 29] on div "Menu" at bounding box center [990, 32] width 39 height 14
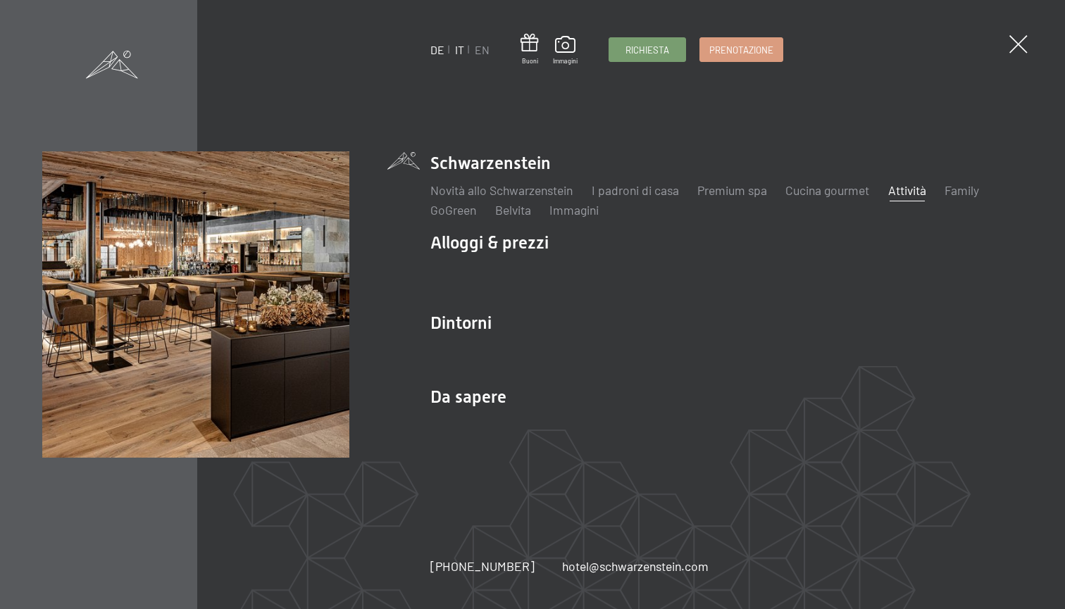
click at [436, 48] on link "DE" at bounding box center [437, 49] width 14 height 13
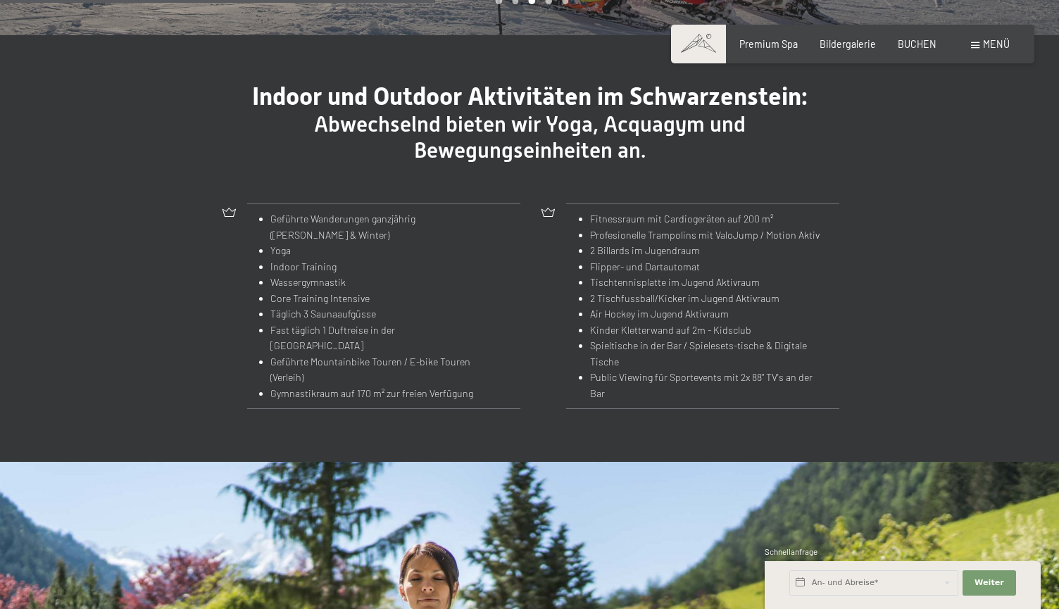
scroll to position [1390, 0]
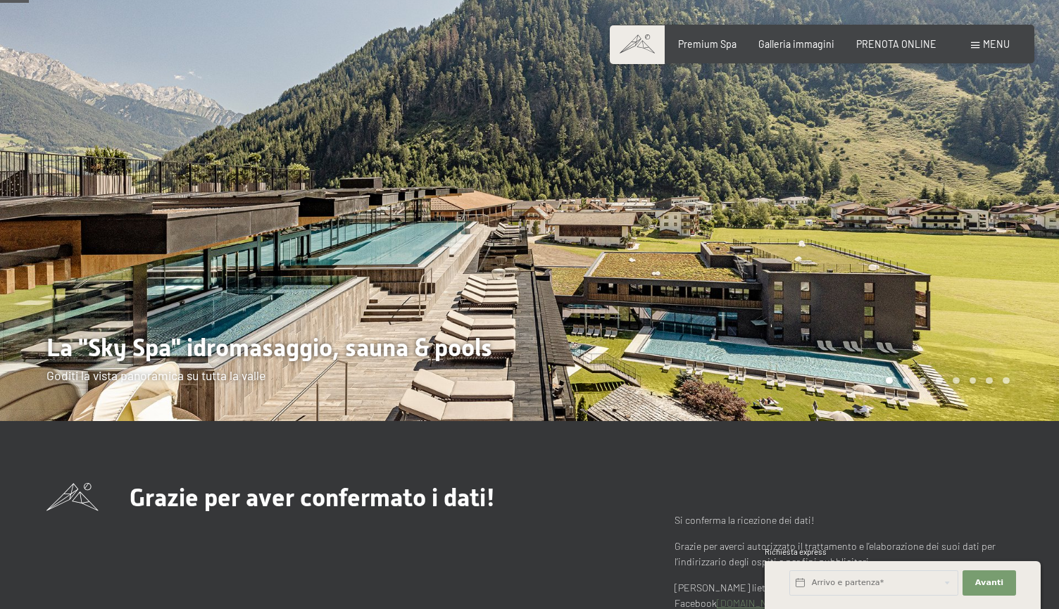
scroll to position [30, 0]
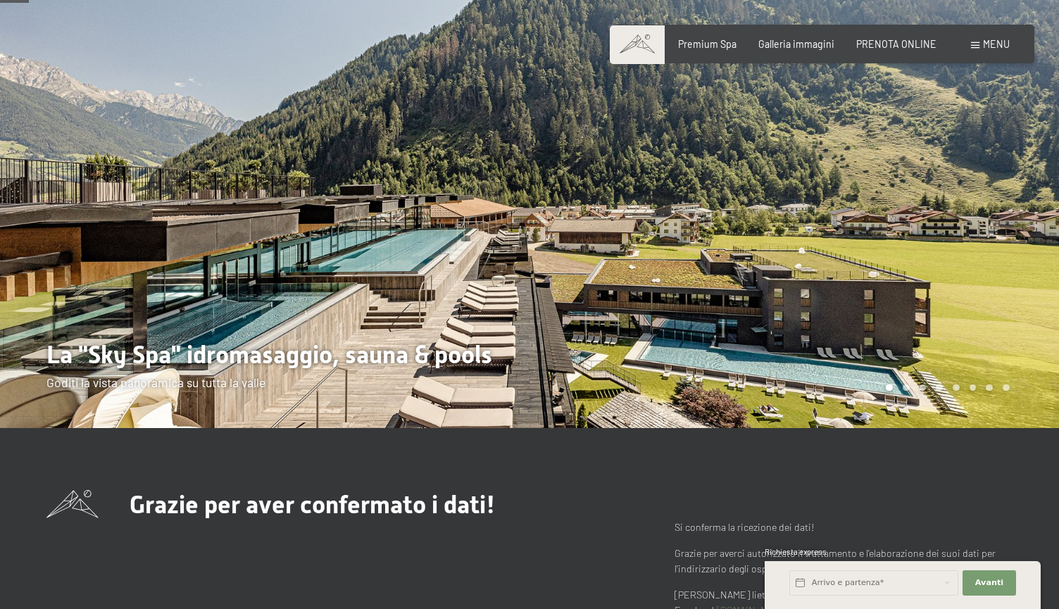
click at [981, 314] on div at bounding box center [795, 199] width 530 height 458
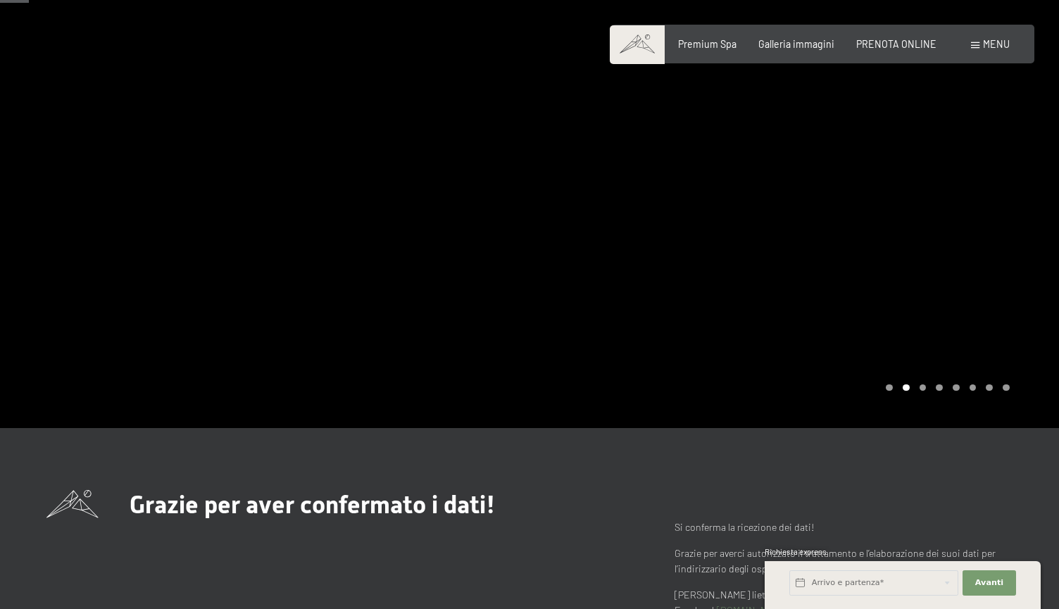
click at [981, 314] on div at bounding box center [795, 199] width 530 height 458
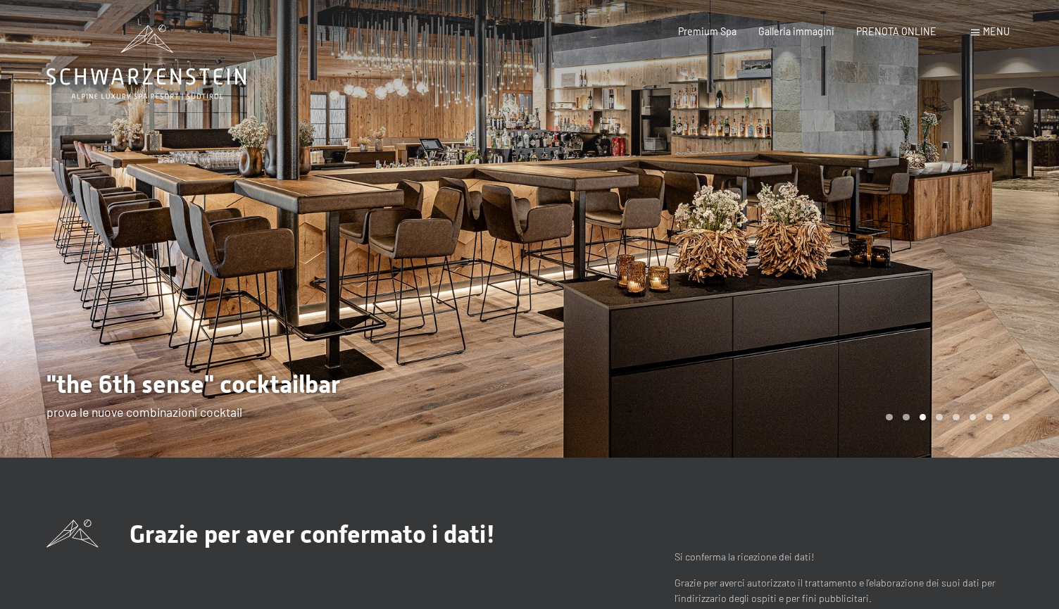
scroll to position [0, 0]
click at [966, 234] on div at bounding box center [795, 229] width 530 height 458
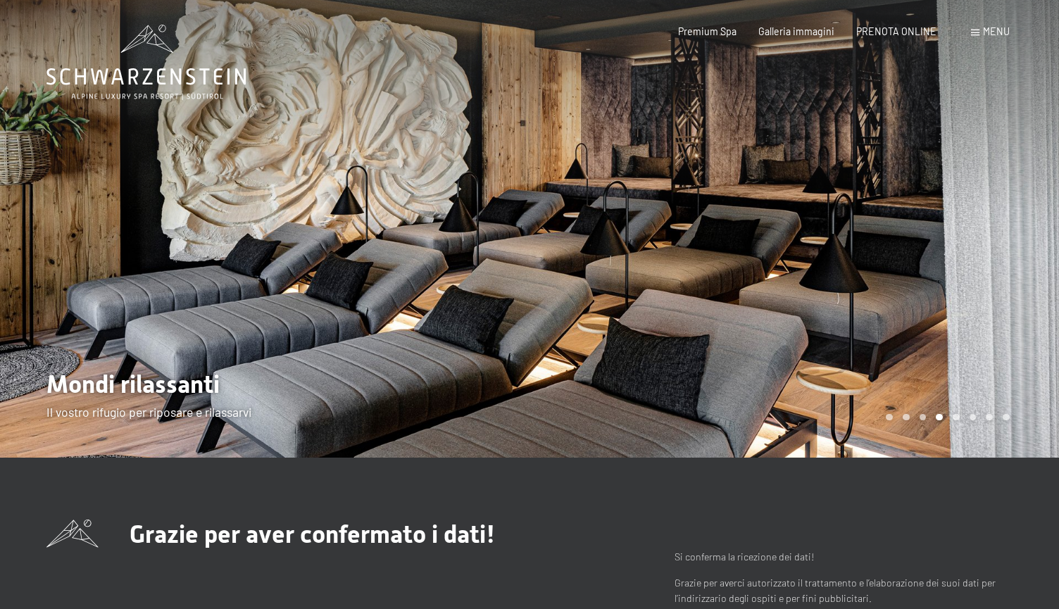
click at [966, 234] on div at bounding box center [795, 229] width 530 height 458
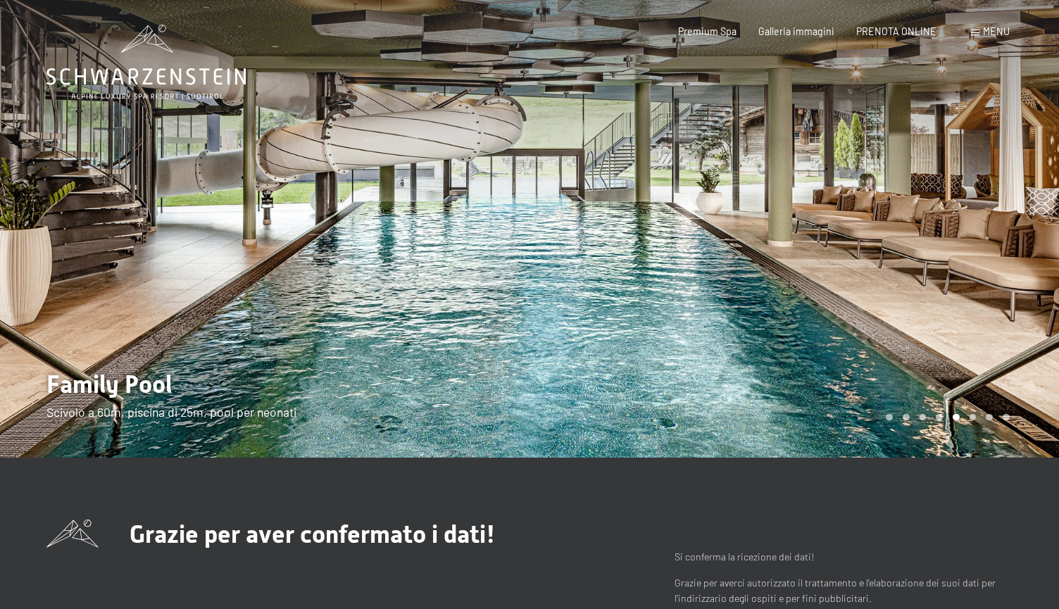
click at [966, 234] on div at bounding box center [795, 229] width 530 height 458
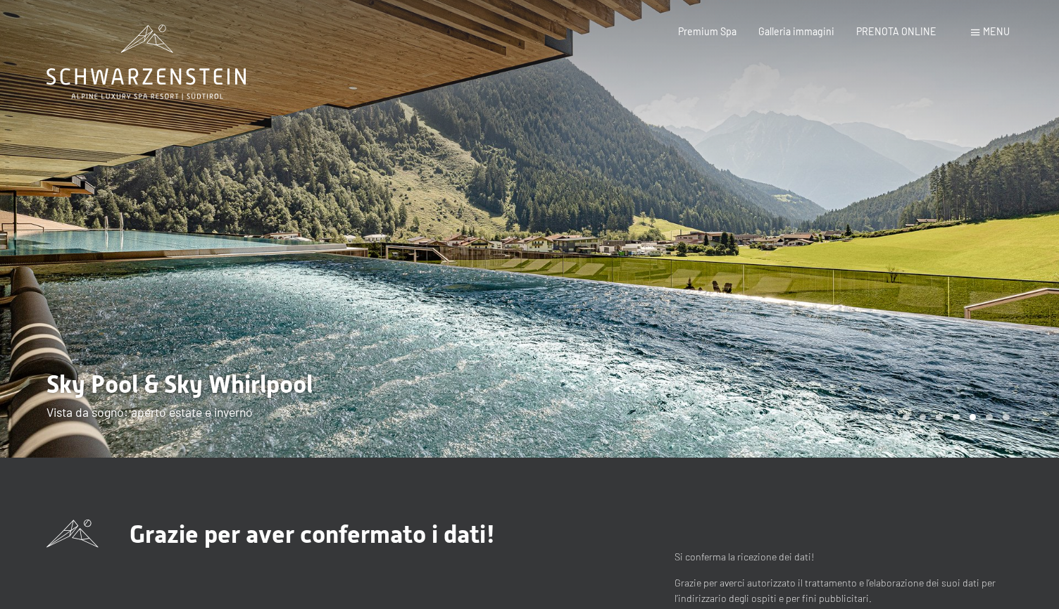
click at [966, 234] on div at bounding box center [795, 229] width 530 height 458
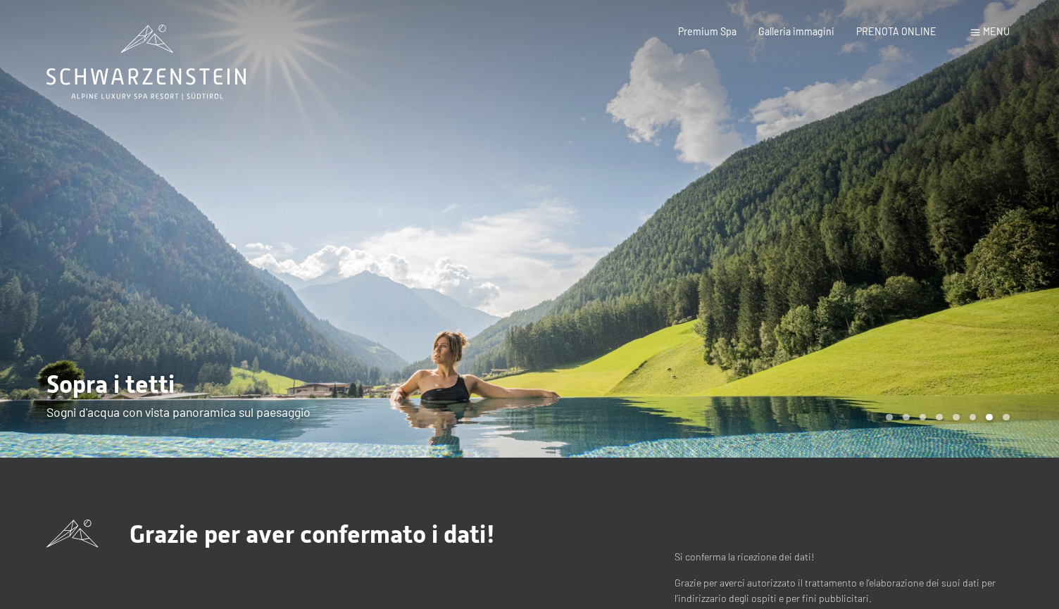
click at [966, 234] on div at bounding box center [795, 229] width 530 height 458
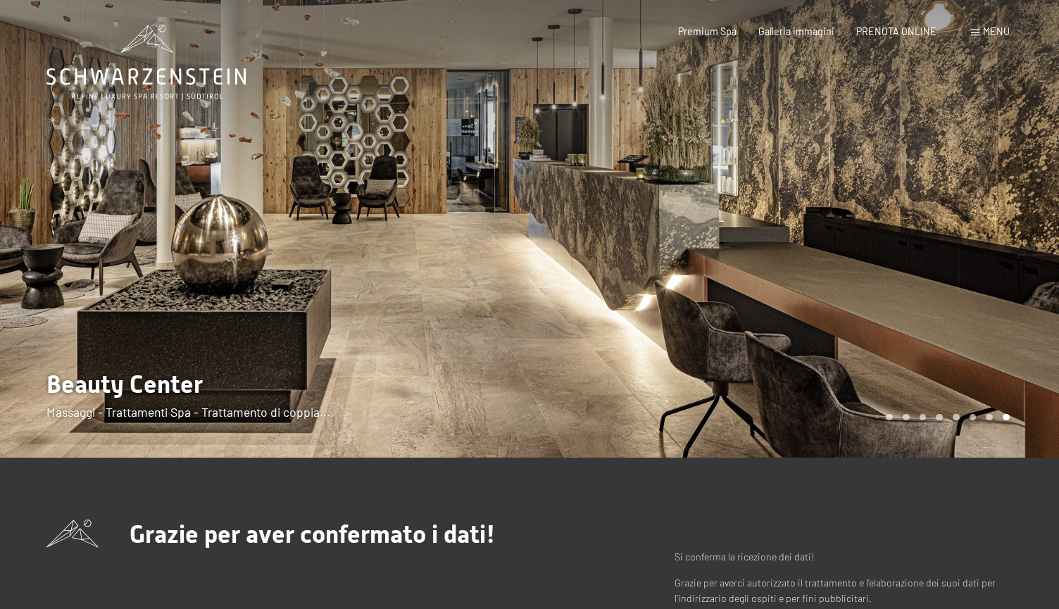
click at [966, 234] on div at bounding box center [795, 229] width 530 height 458
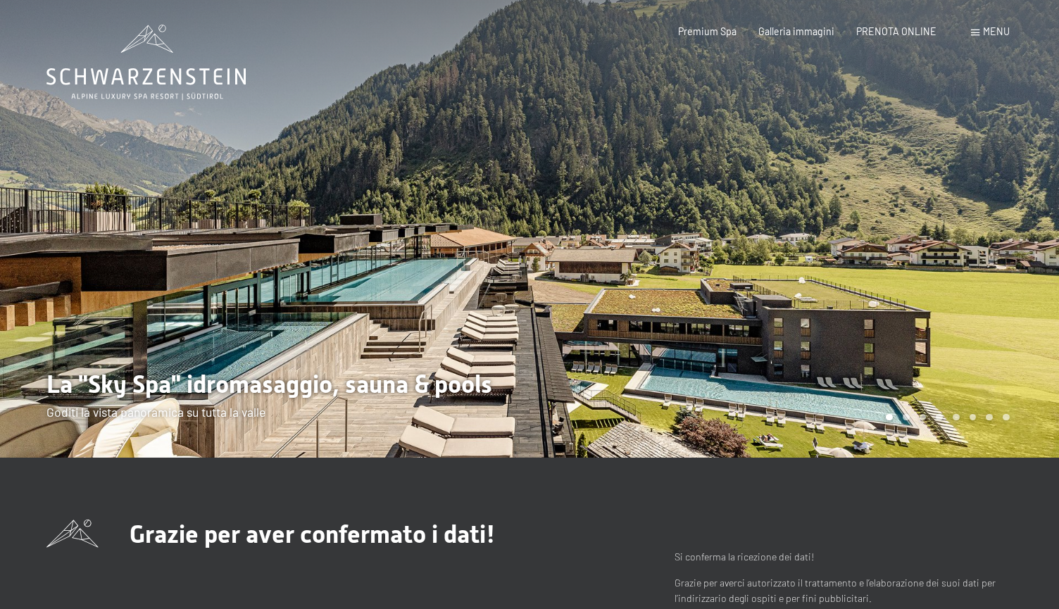
click at [966, 234] on div at bounding box center [795, 229] width 530 height 458
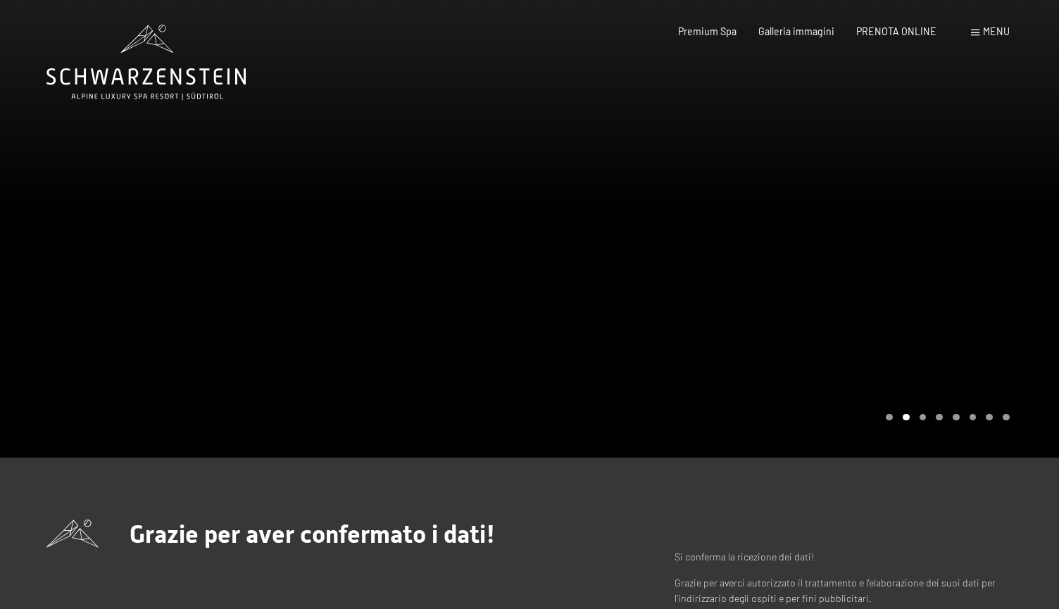
click at [943, 217] on div at bounding box center [795, 229] width 530 height 458
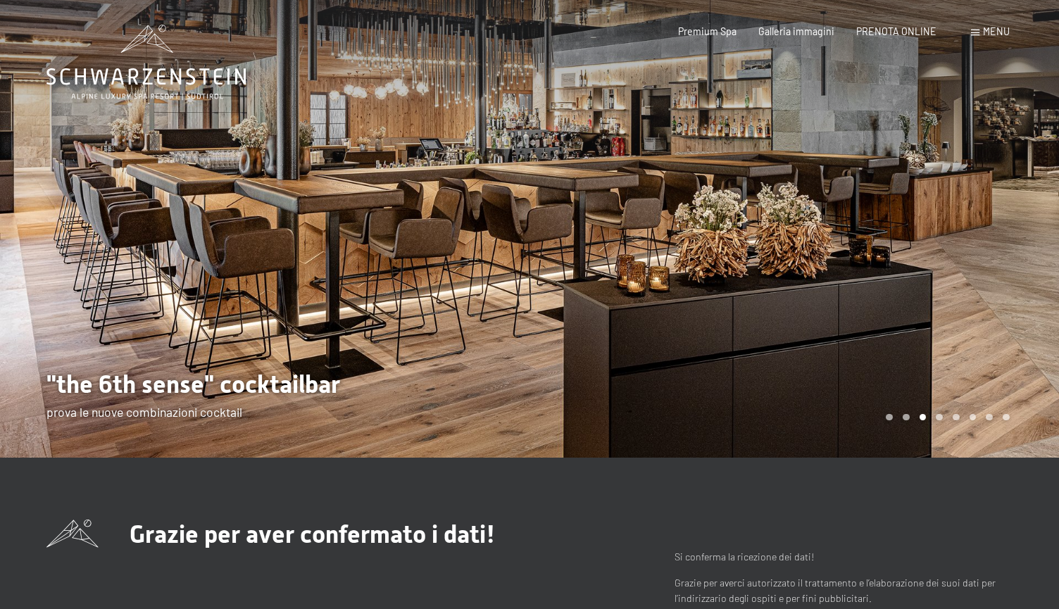
click at [943, 217] on div at bounding box center [795, 229] width 530 height 458
